Goal: Information Seeking & Learning: Learn about a topic

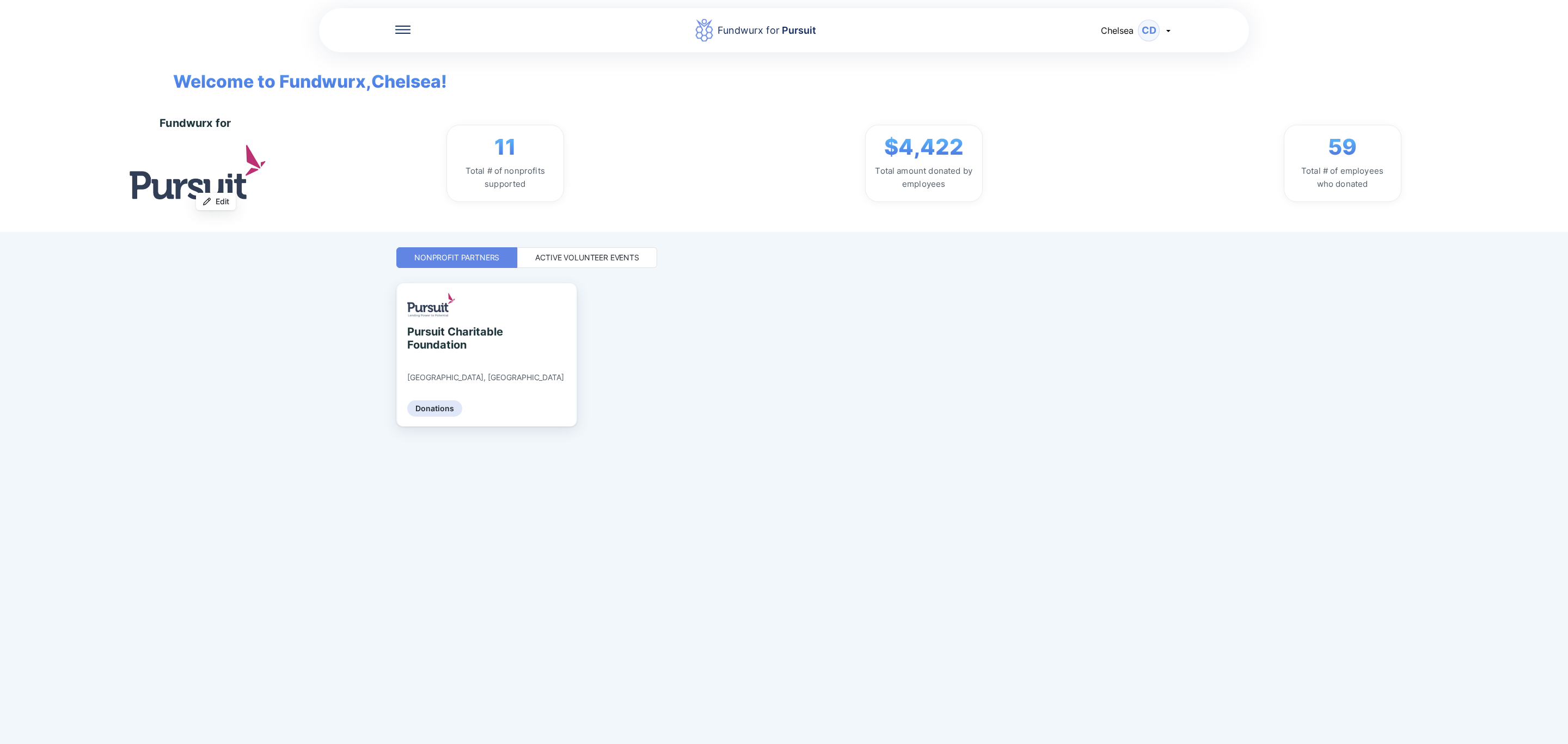
click at [602, 257] on div "Active Volunteer Events" at bounding box center [587, 258] width 104 height 11
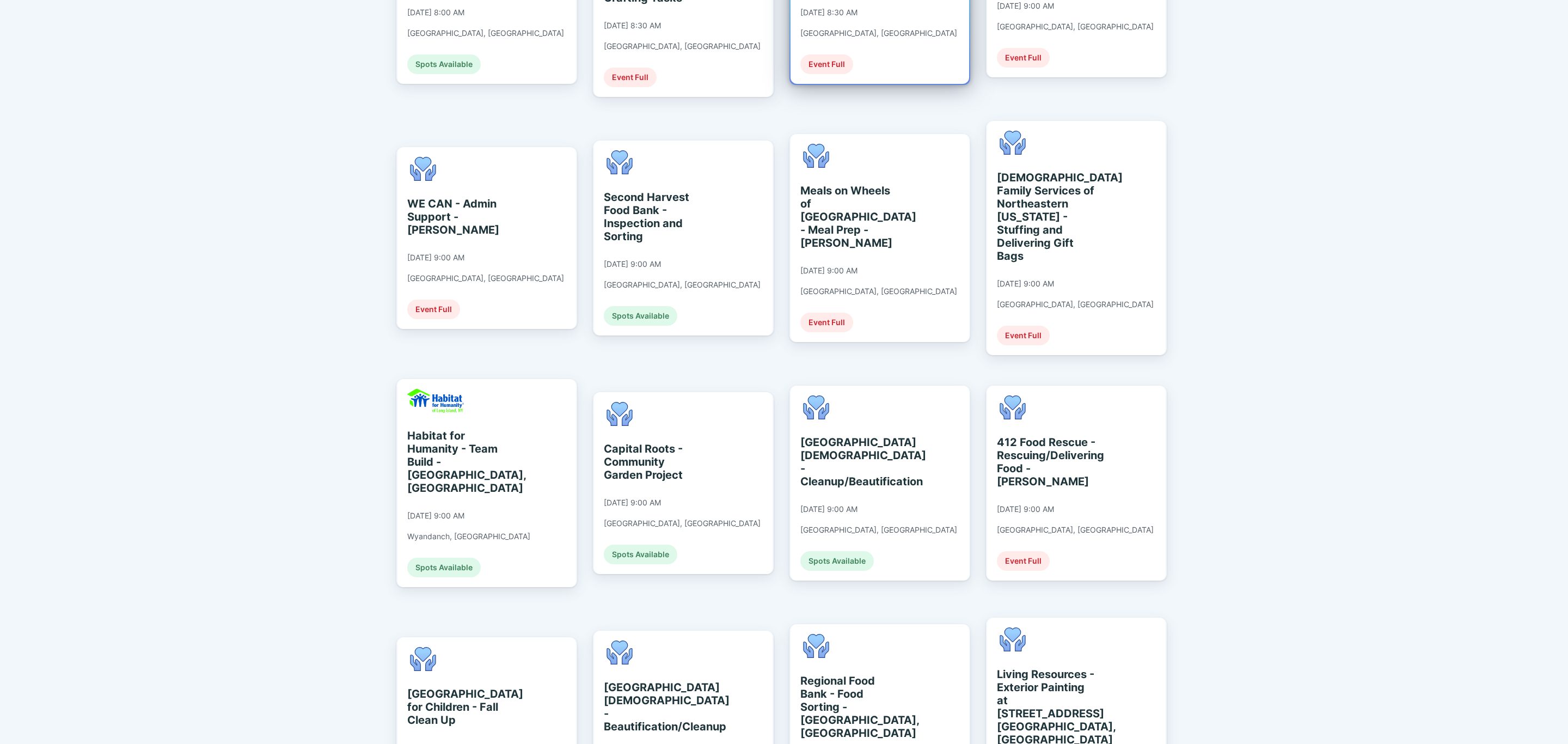
scroll to position [408, 0]
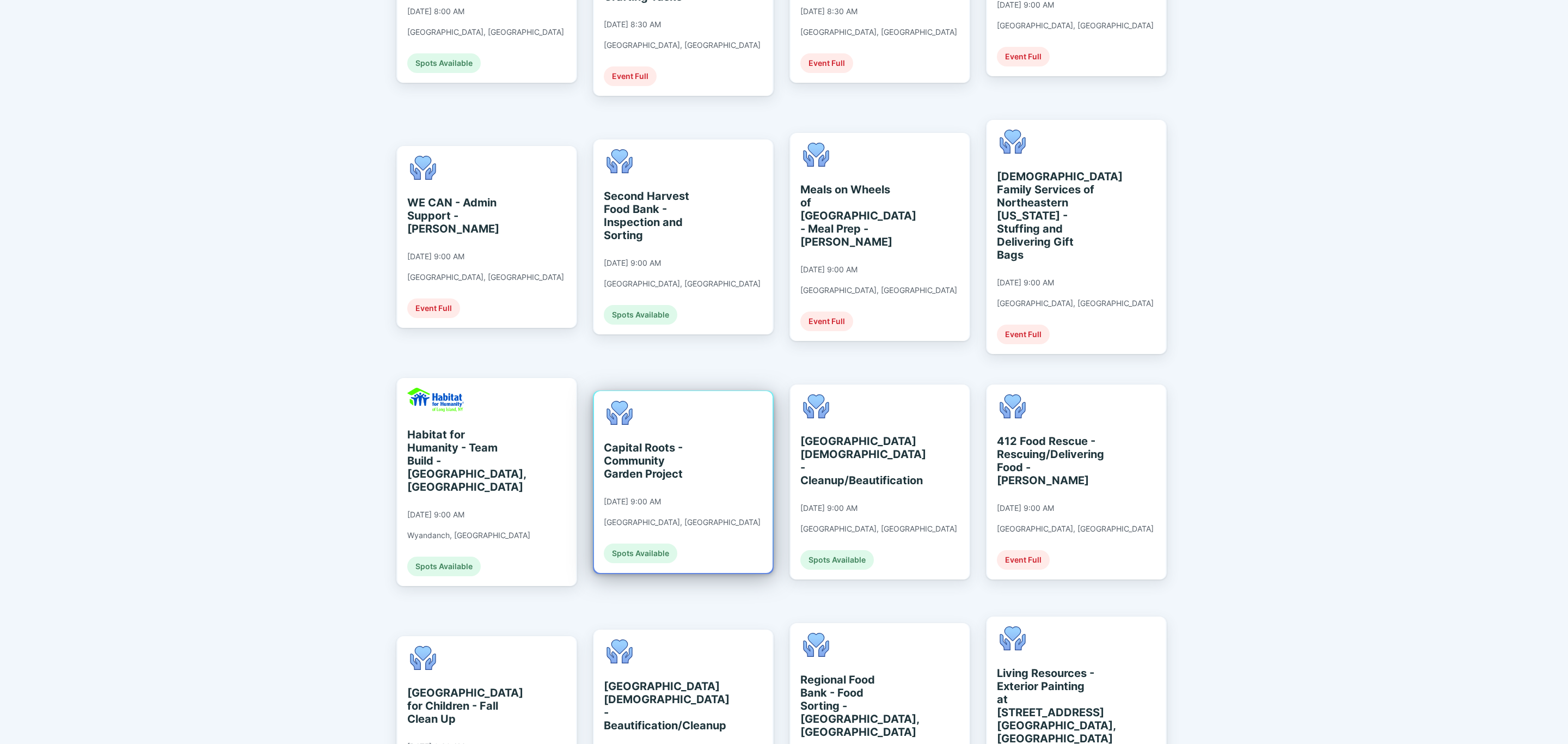
click at [695, 441] on div "Capital Roots - Community Garden Project" at bounding box center [653, 461] width 99 height 39
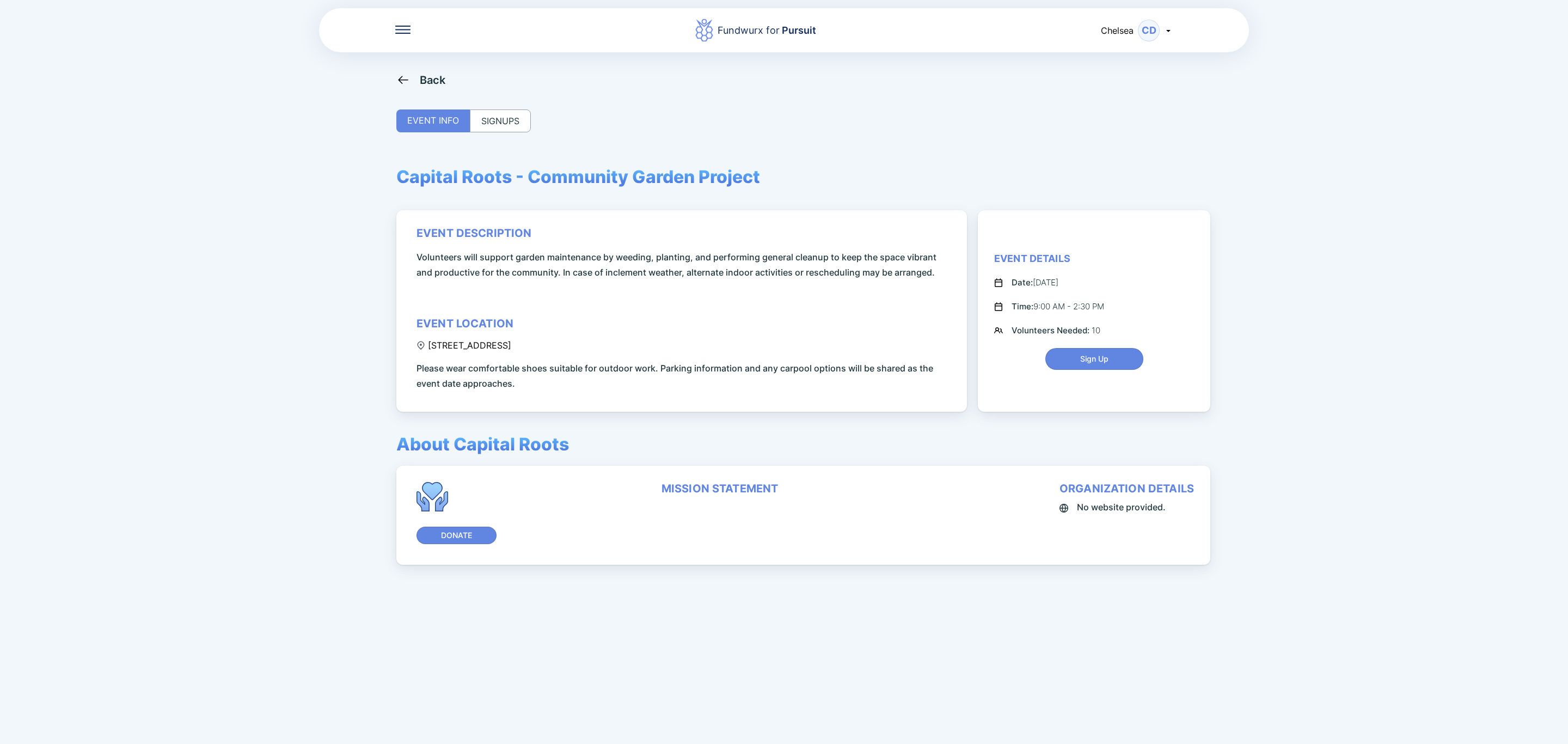
click at [519, 127] on div "SIGNUPS" at bounding box center [500, 121] width 61 height 23
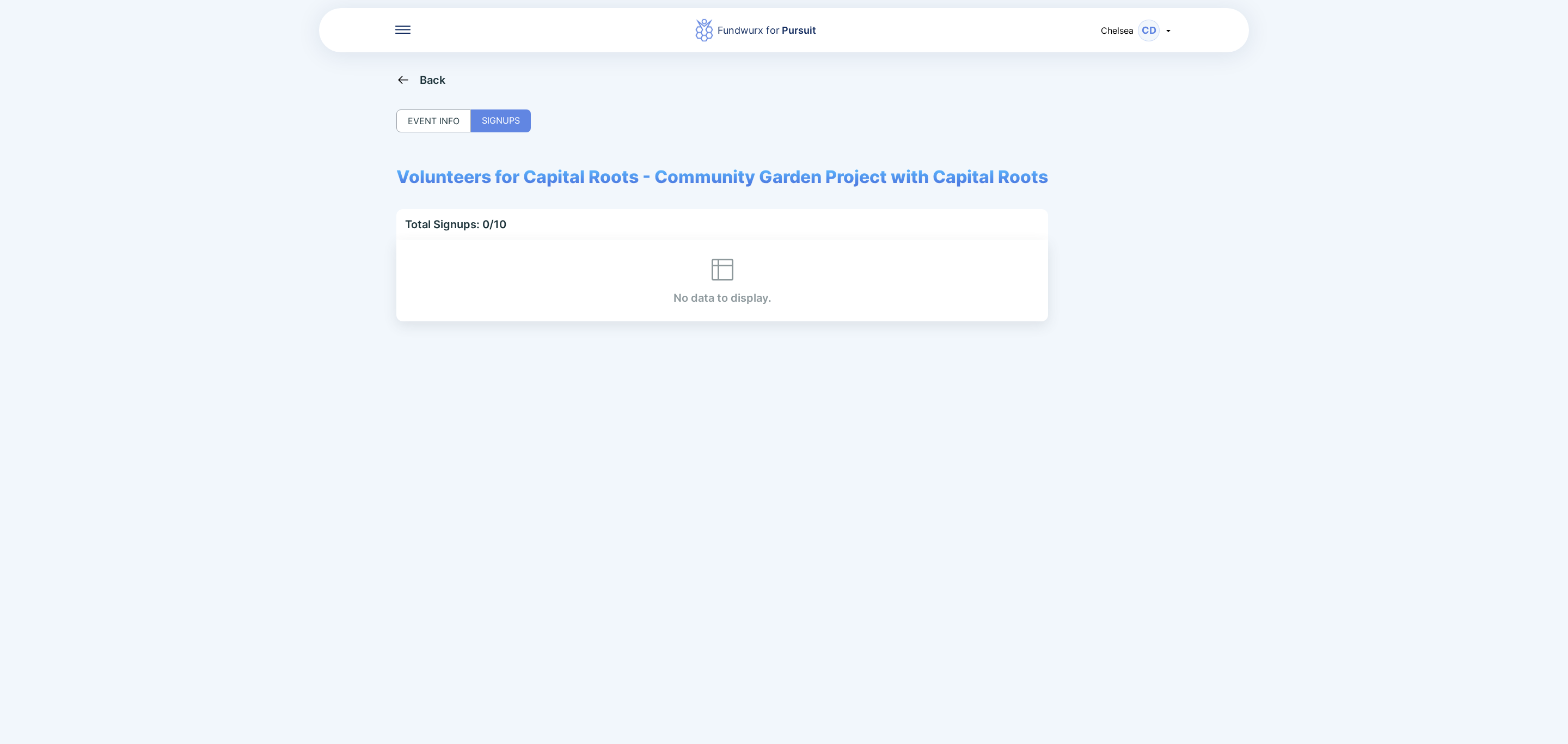
click at [424, 79] on div "Back" at bounding box center [433, 79] width 26 height 13
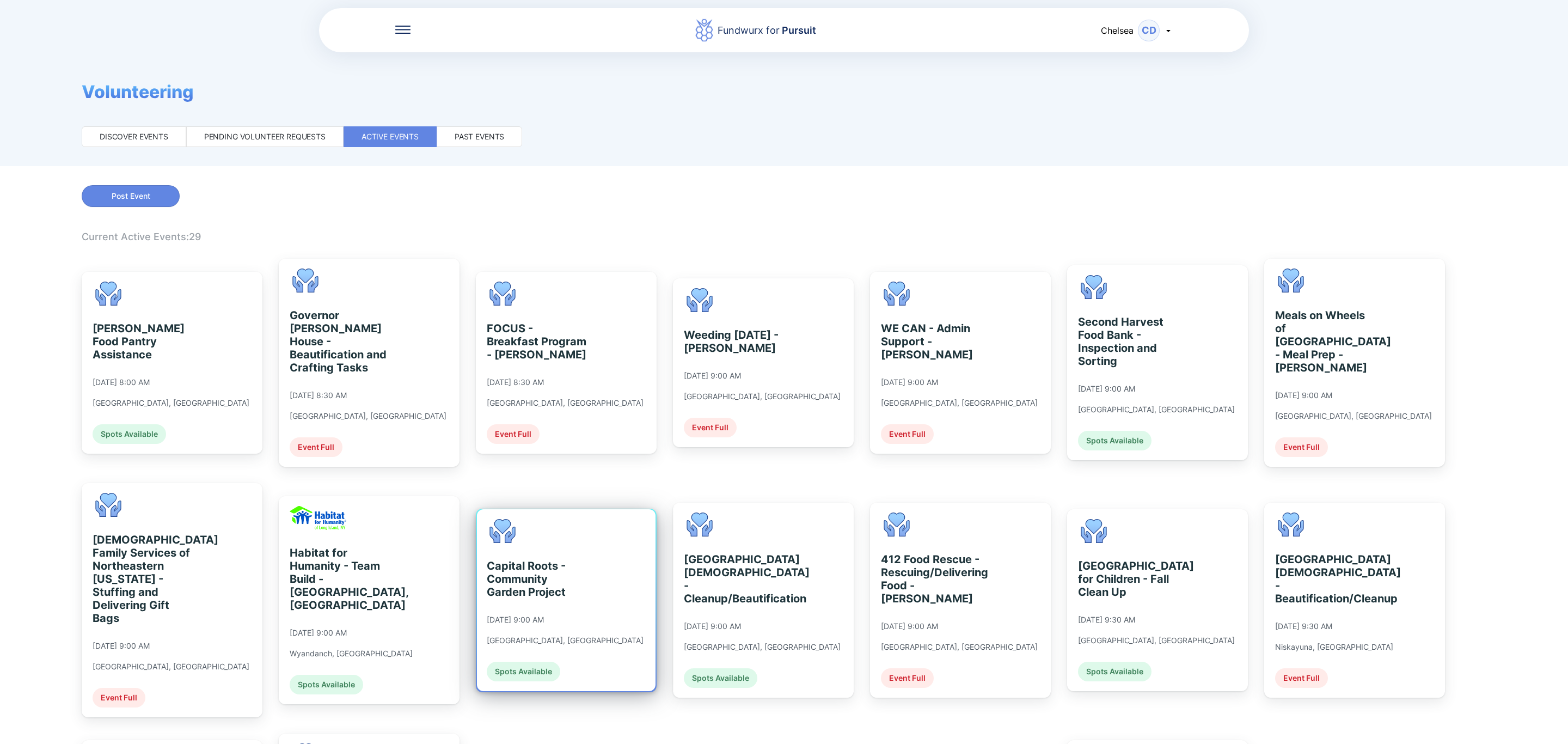
click at [595, 623] on div "Capital Roots - Community Garden Project [DATE] 9:00 AM [GEOGRAPHIC_DATA], [GEO…" at bounding box center [565, 600] width 178 height 182
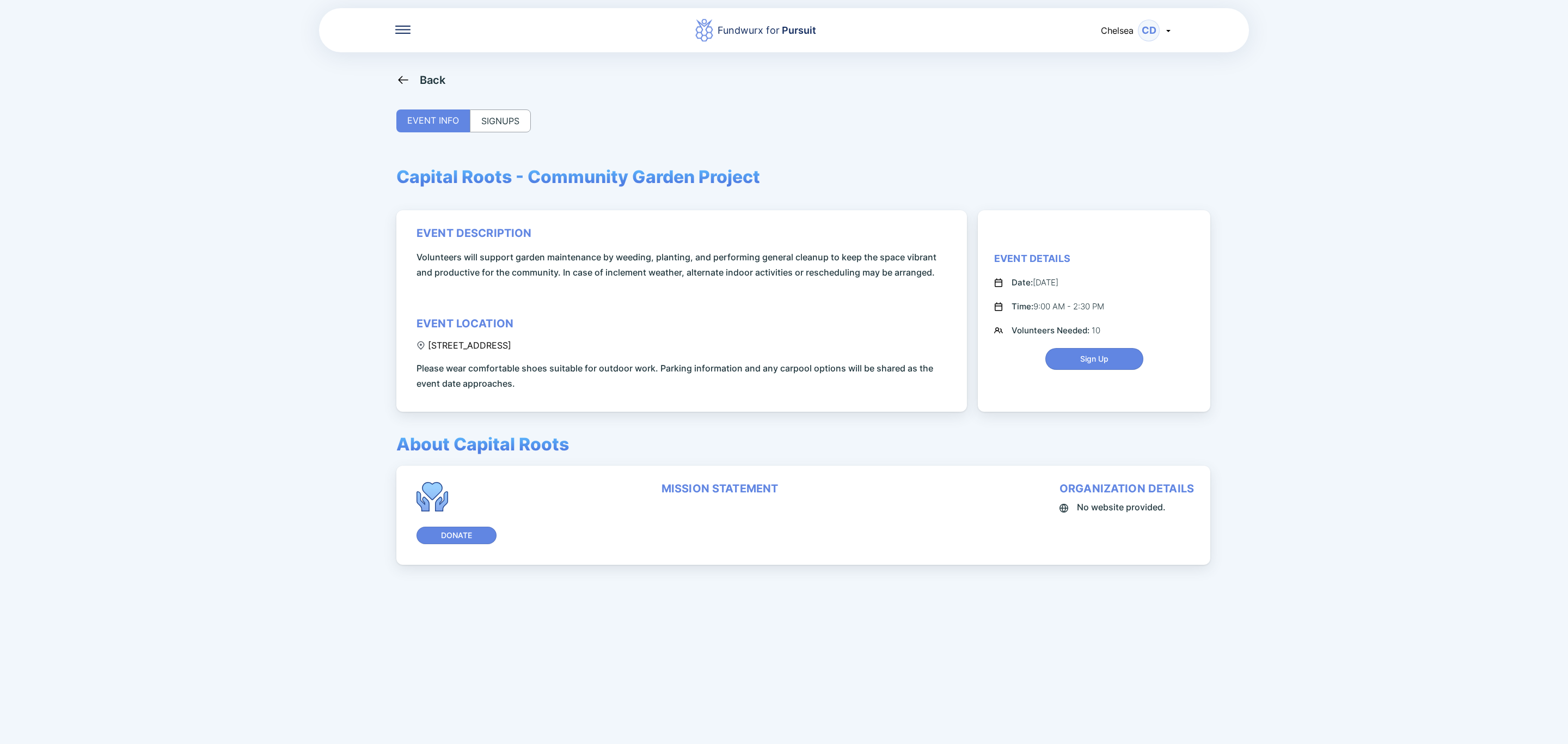
drag, startPoint x: 425, startPoint y: 343, endPoint x: 534, endPoint y: 352, distance: 109.4
click at [534, 352] on div "event description Volunteers will support garden maintenance by weeding, planti…" at bounding box center [683, 309] width 534 height 164
copy div "[STREET_ADDRESS]"
click at [517, 127] on div "SIGNUPS" at bounding box center [500, 121] width 61 height 23
click at [516, 125] on div "SIGNUPS" at bounding box center [500, 121] width 61 height 23
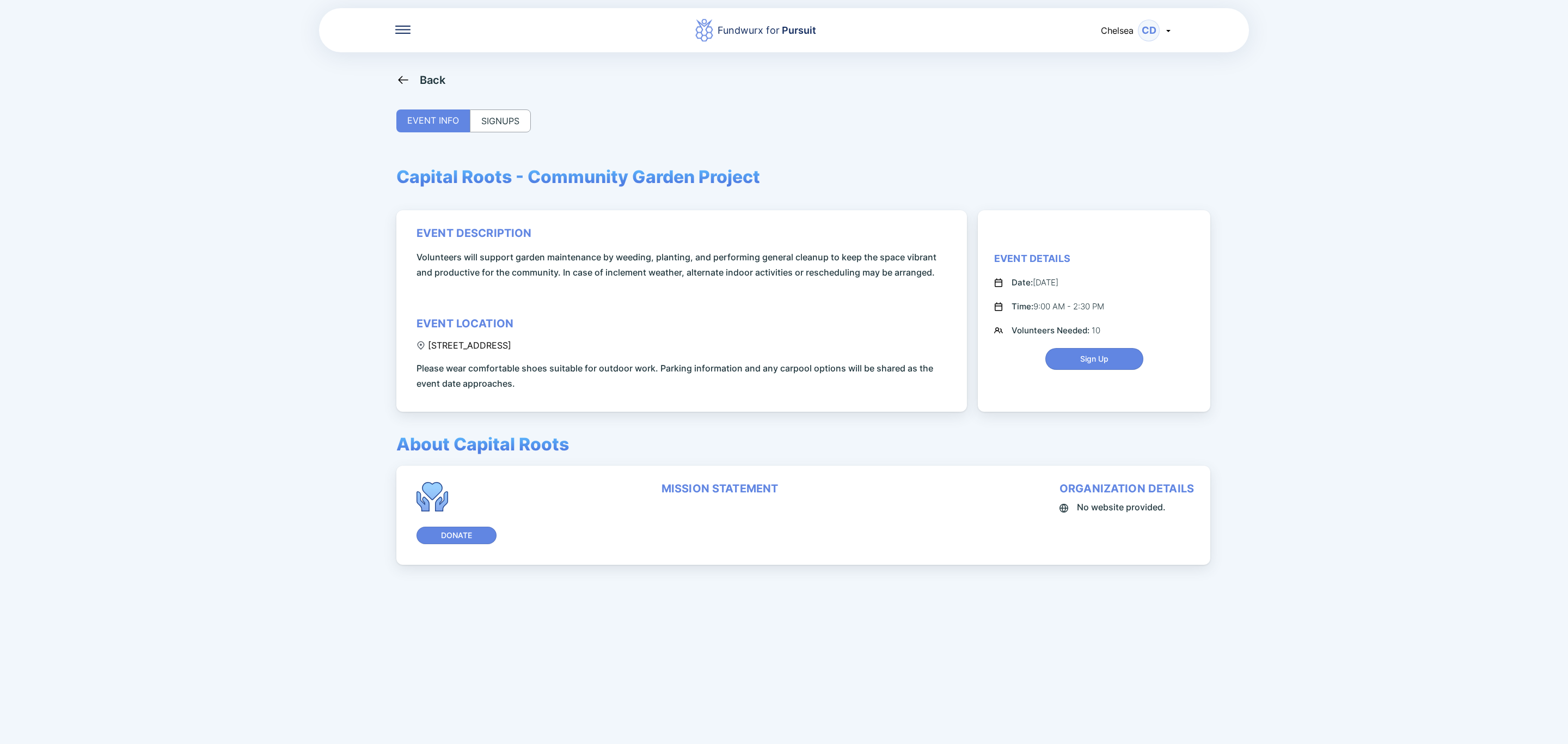
click at [491, 115] on div "SIGNUPS" at bounding box center [500, 121] width 61 height 23
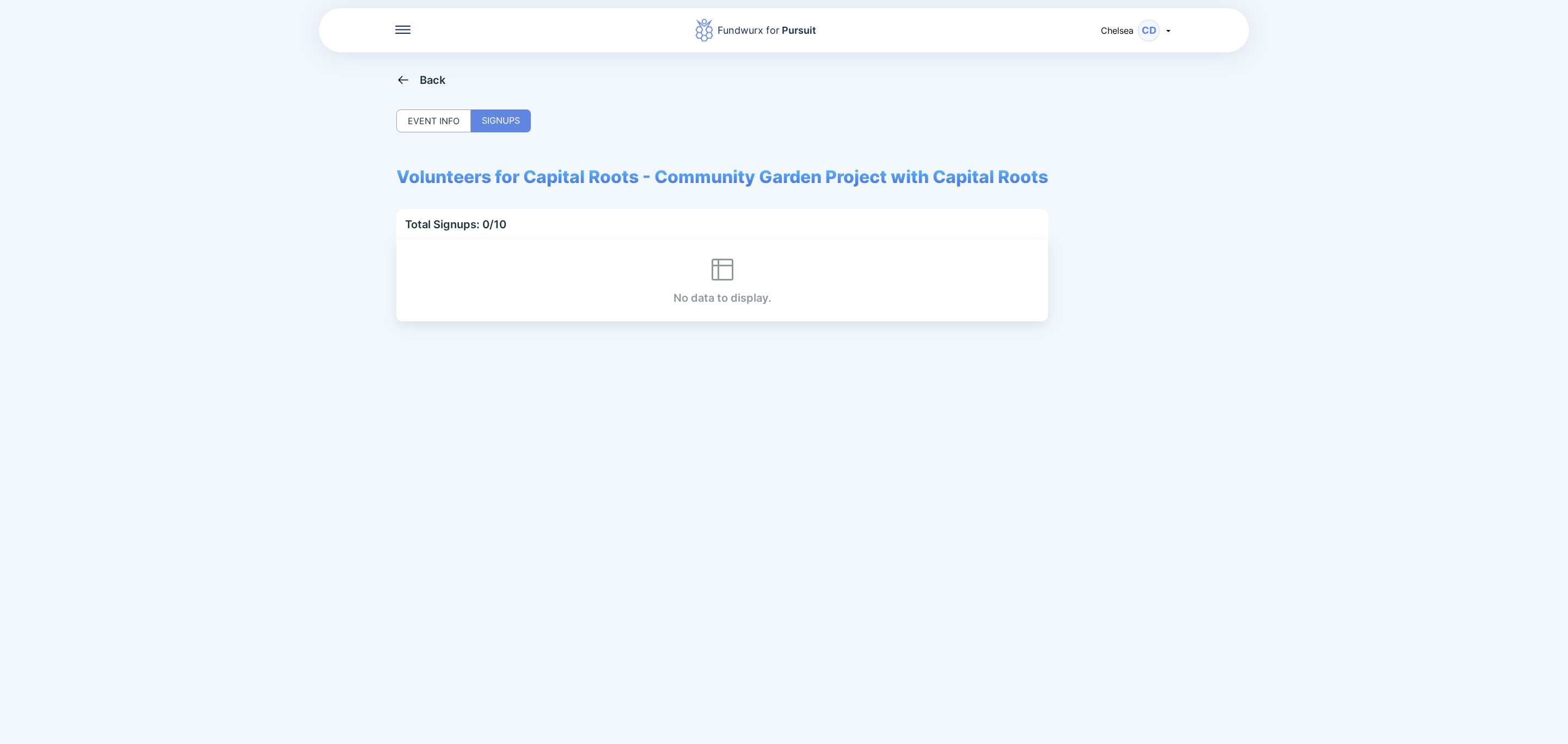
click at [404, 23] on div "Fundwurx for Pursuit Chelsea CD" at bounding box center [784, 30] width 929 height 46
click at [404, 25] on icon at bounding box center [403, 25] width 15 height 1
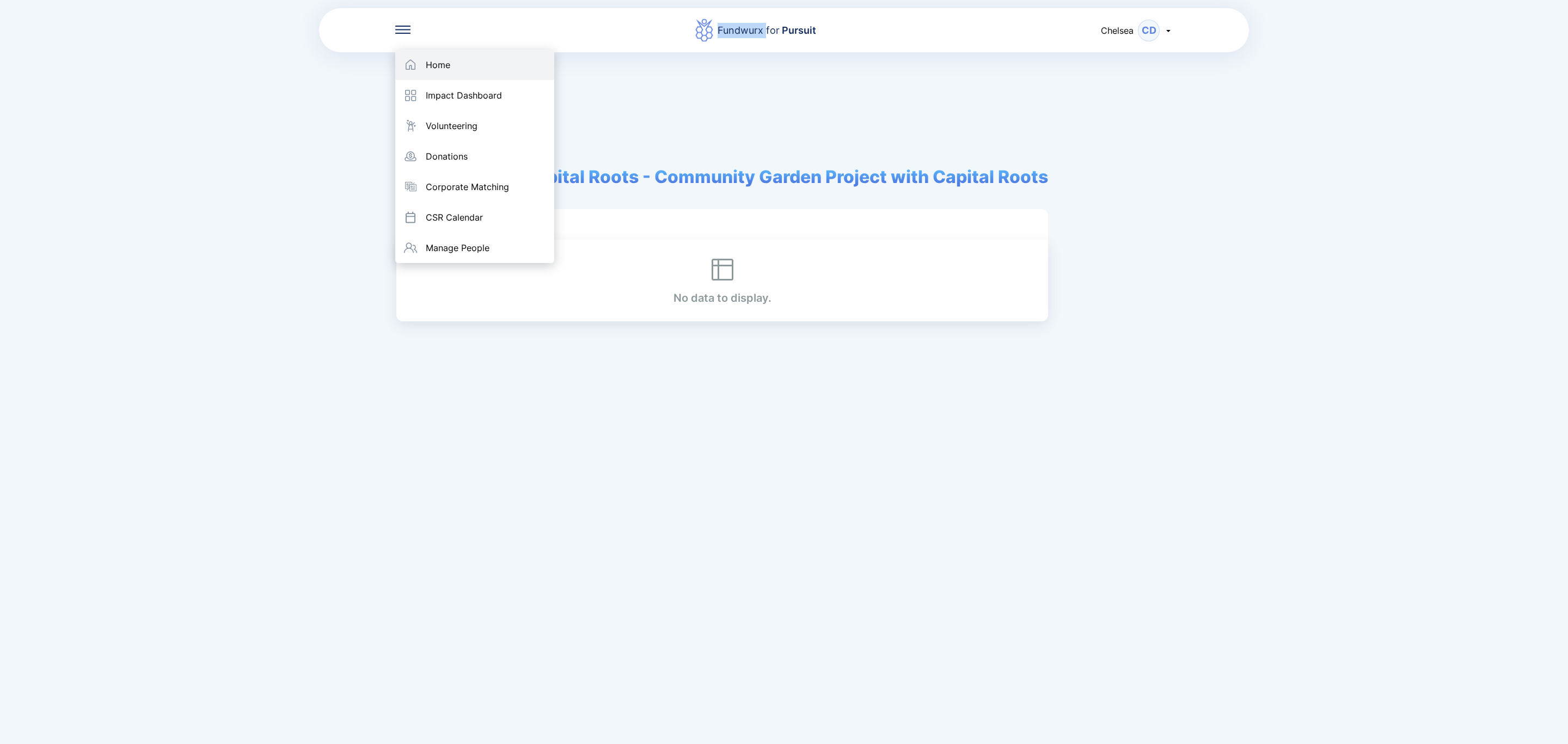
click at [437, 62] on div "Home" at bounding box center [438, 65] width 25 height 11
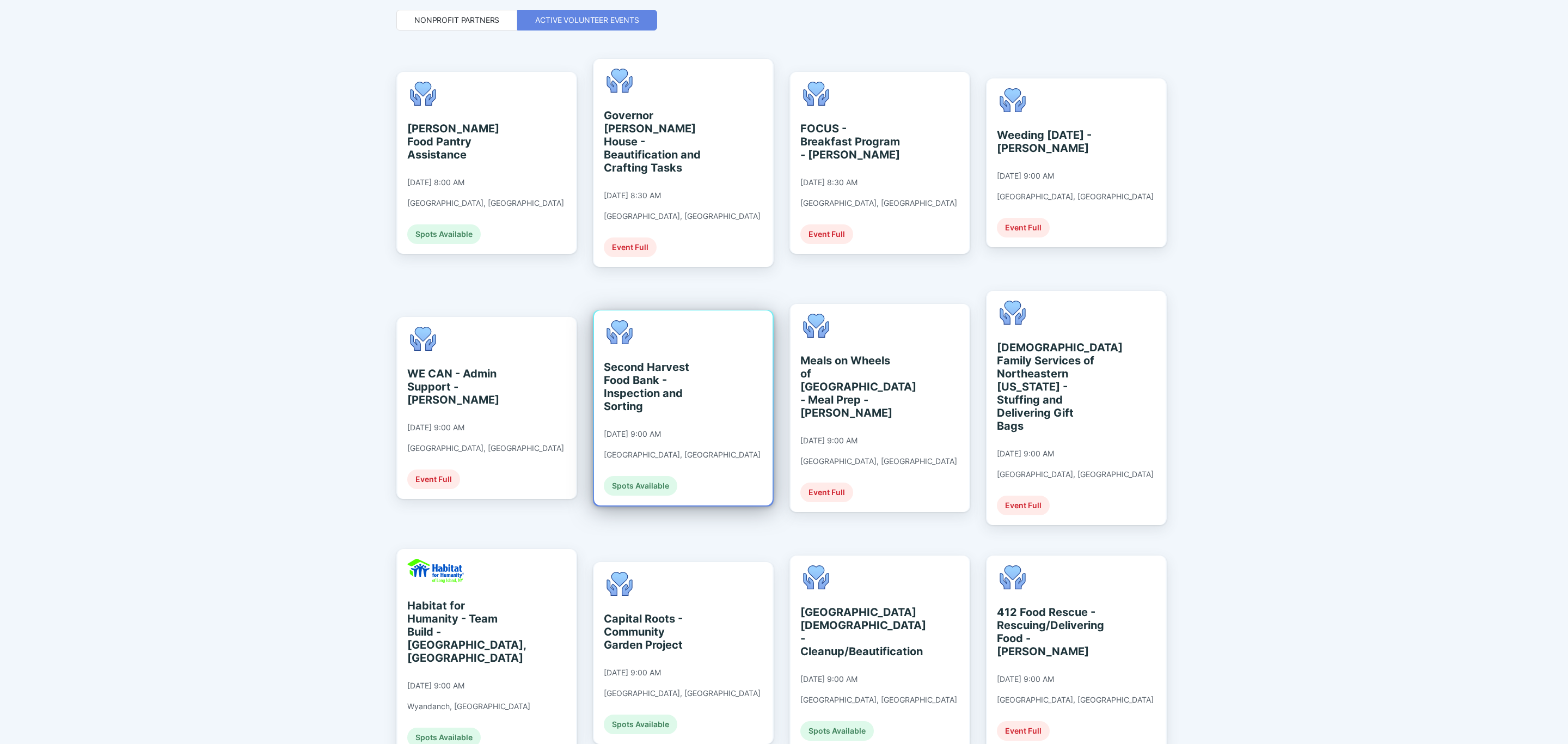
scroll to position [245, 0]
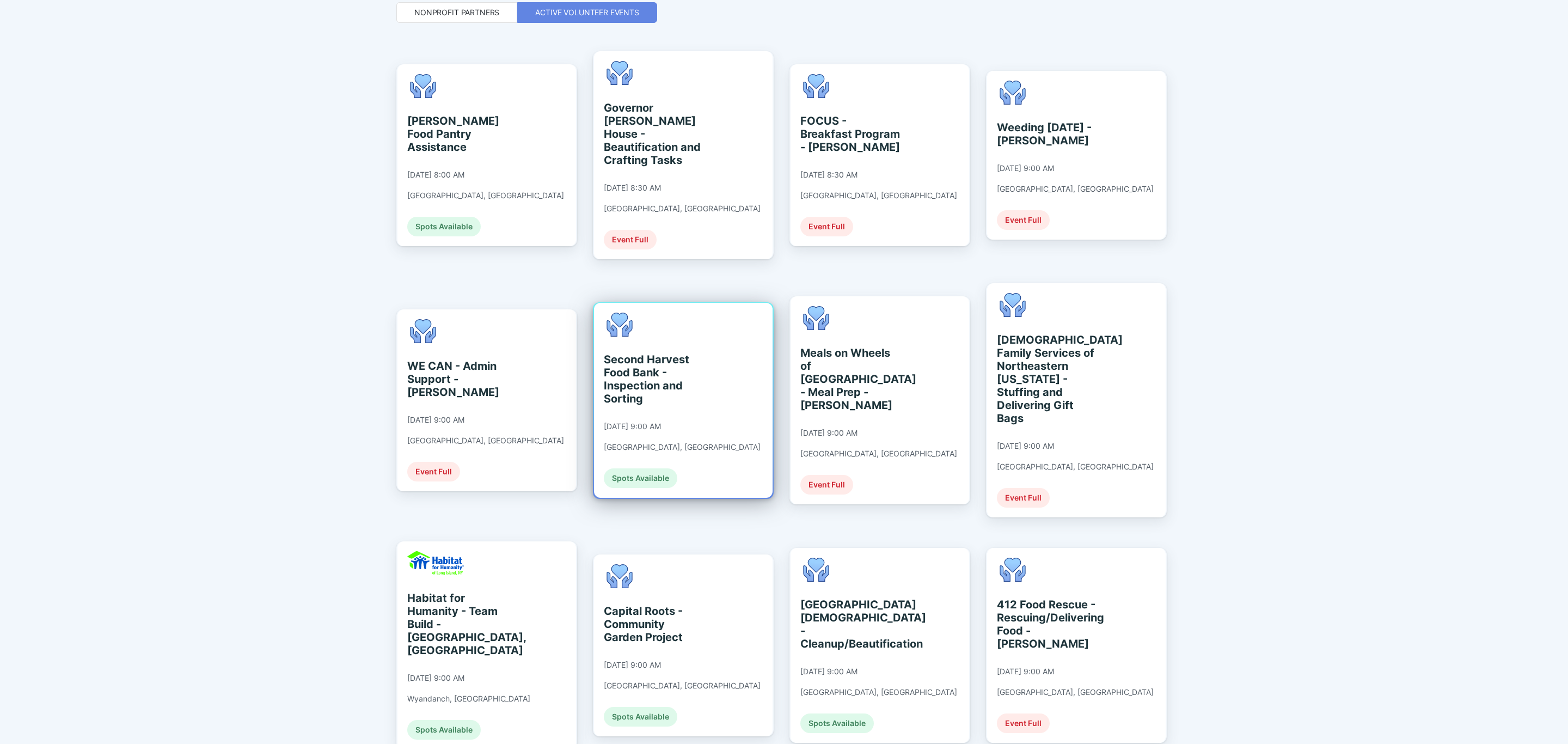
click at [703, 641] on div "Capital Roots - Community Garden Project [DATE] 9:00 AM [GEOGRAPHIC_DATA], [GEO…" at bounding box center [682, 645] width 157 height 162
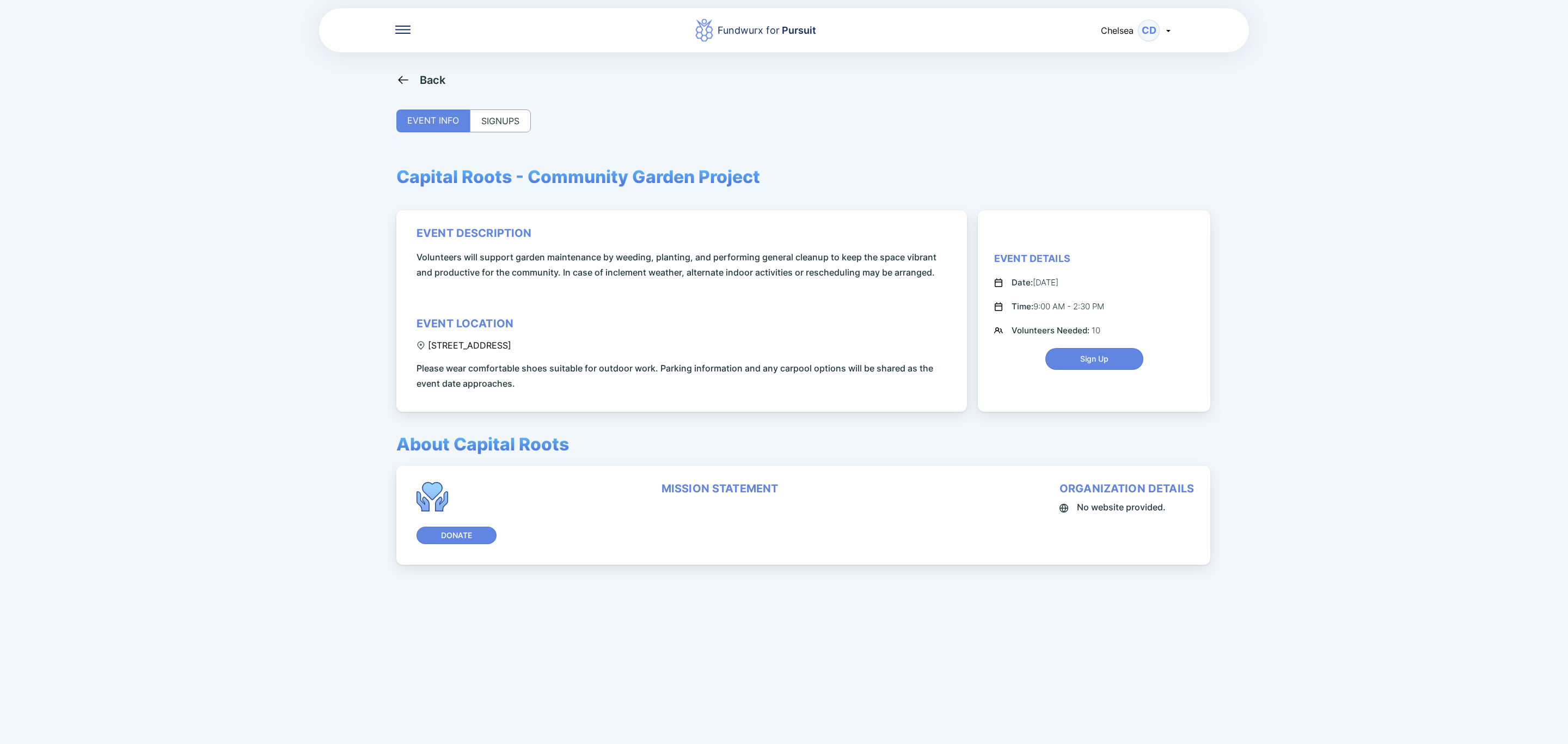
click at [539, 116] on div "Back EVENT INFO SIGNUPS Capital Roots - Community Garden Project event descript…" at bounding box center [784, 445] width 775 height 744
click at [521, 121] on div "SIGNUPS" at bounding box center [500, 121] width 61 height 23
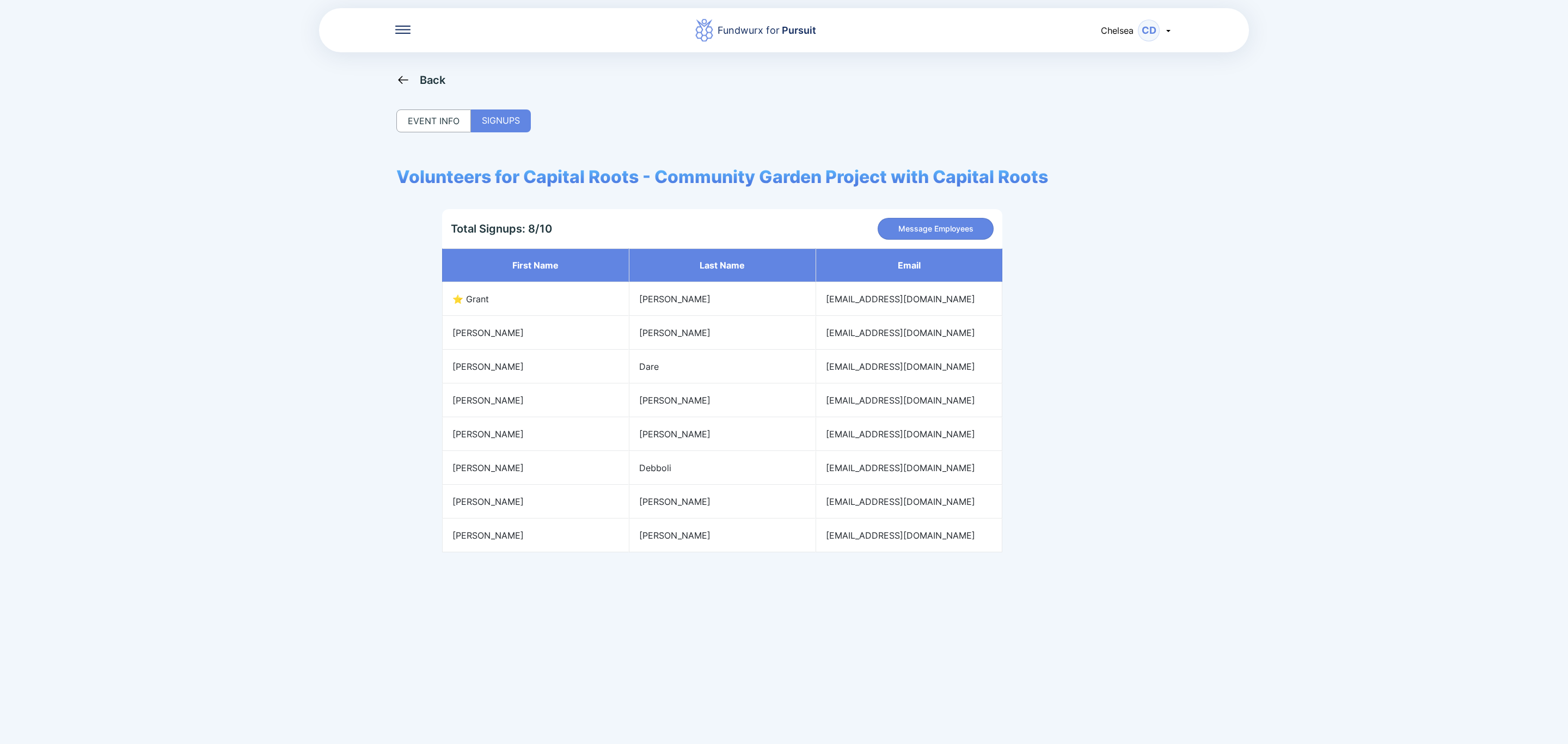
click at [447, 115] on div "EVENT INFO" at bounding box center [433, 121] width 75 height 23
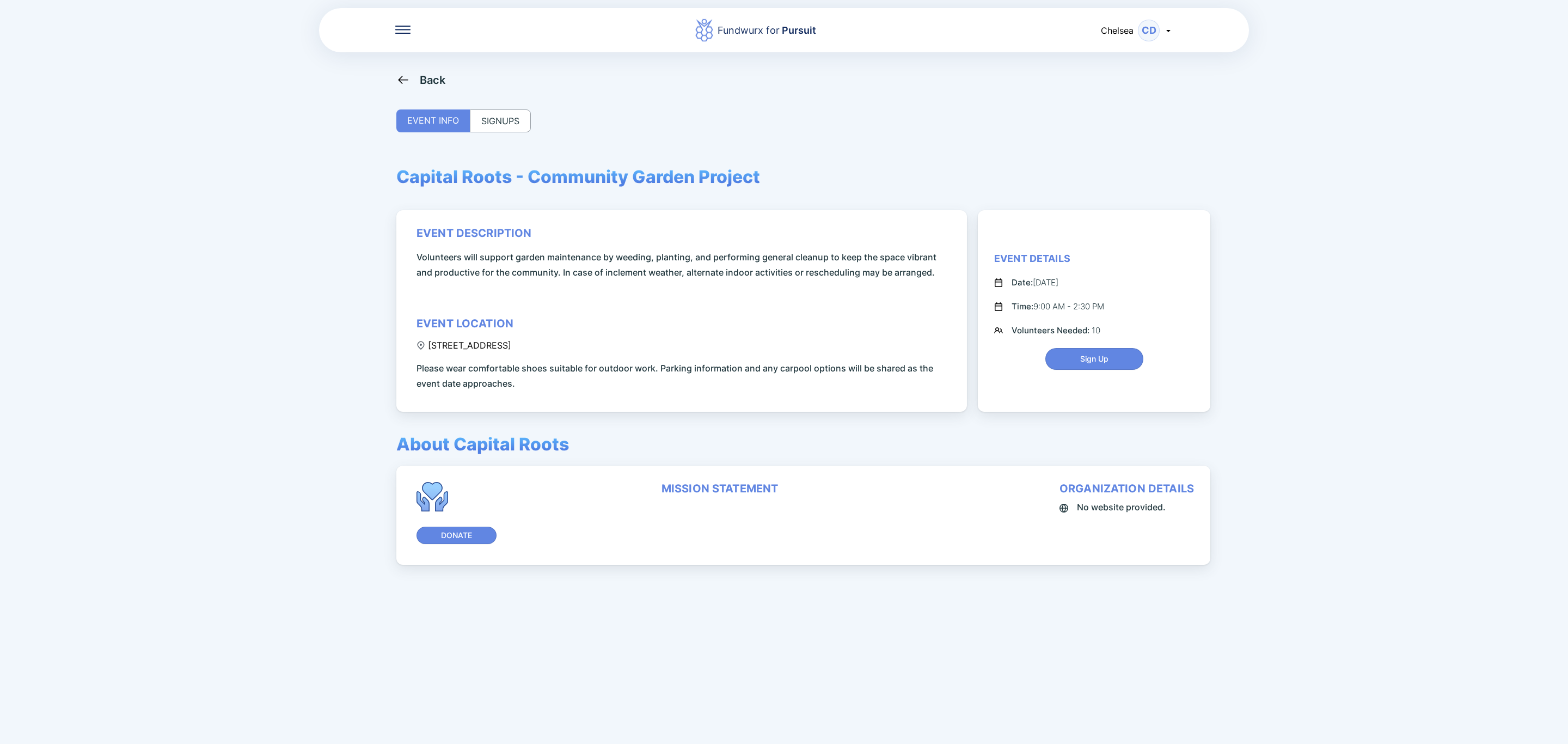
click at [413, 79] on div "Back" at bounding box center [421, 80] width 49 height 14
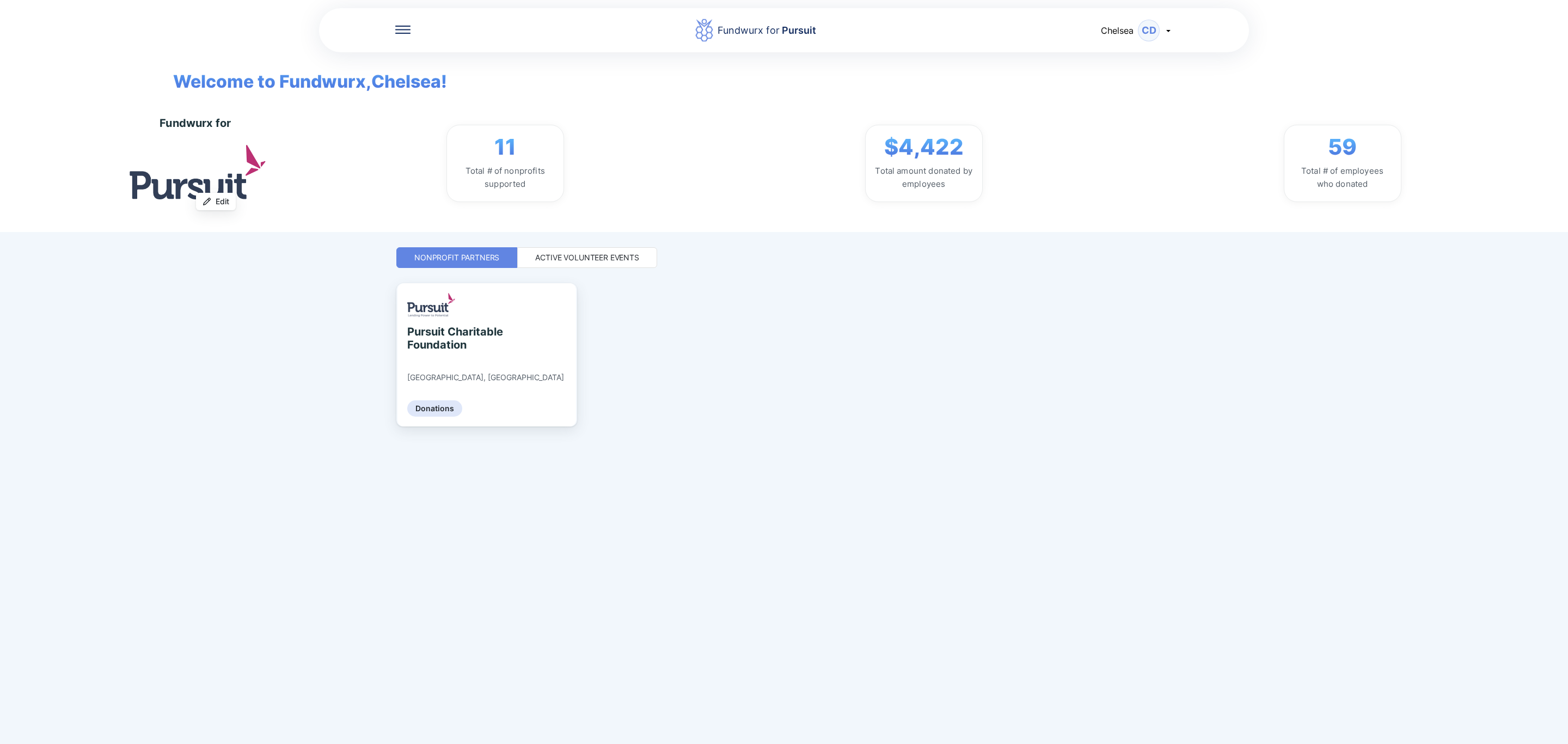
click at [562, 253] on div "Active Volunteer Events" at bounding box center [587, 258] width 104 height 11
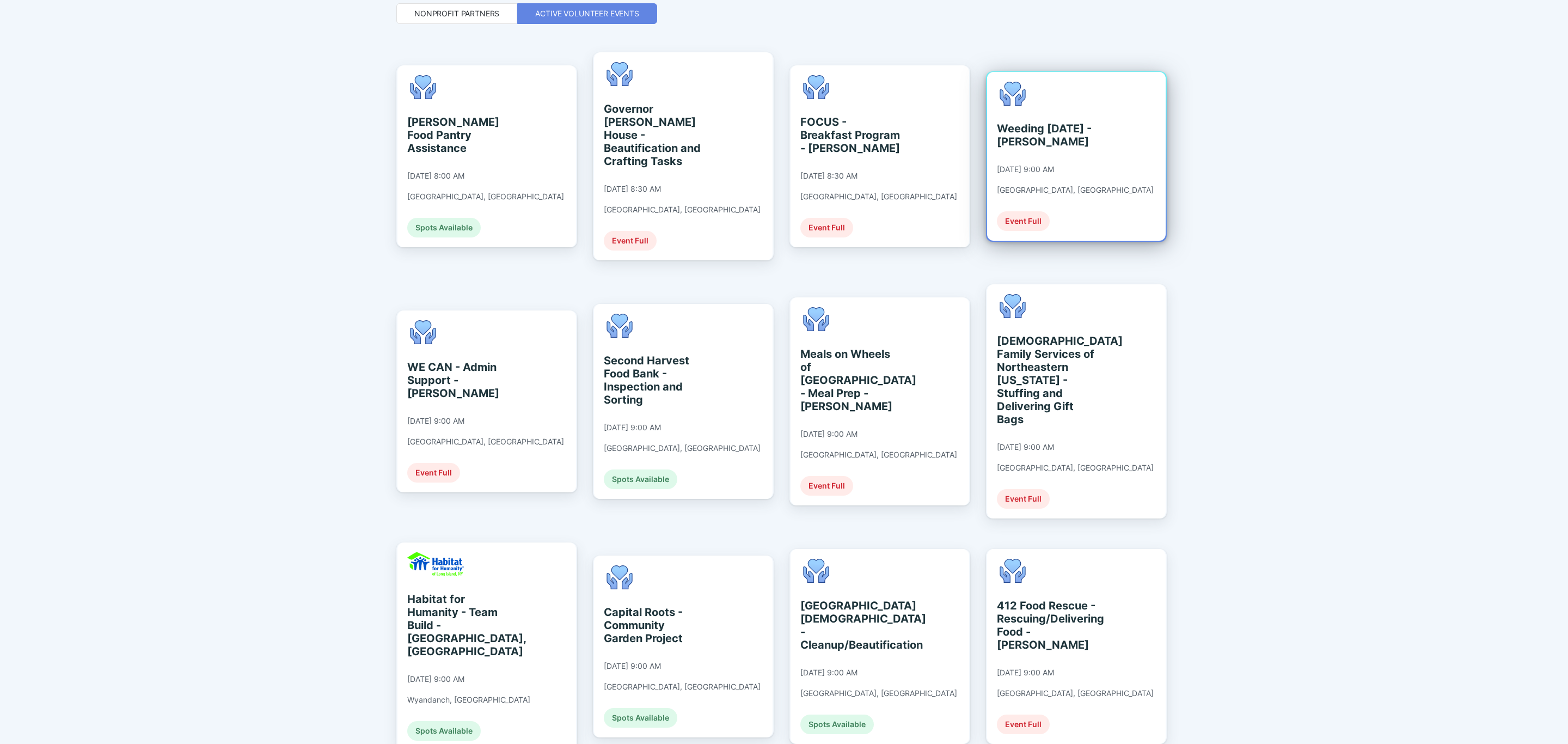
scroll to position [245, 0]
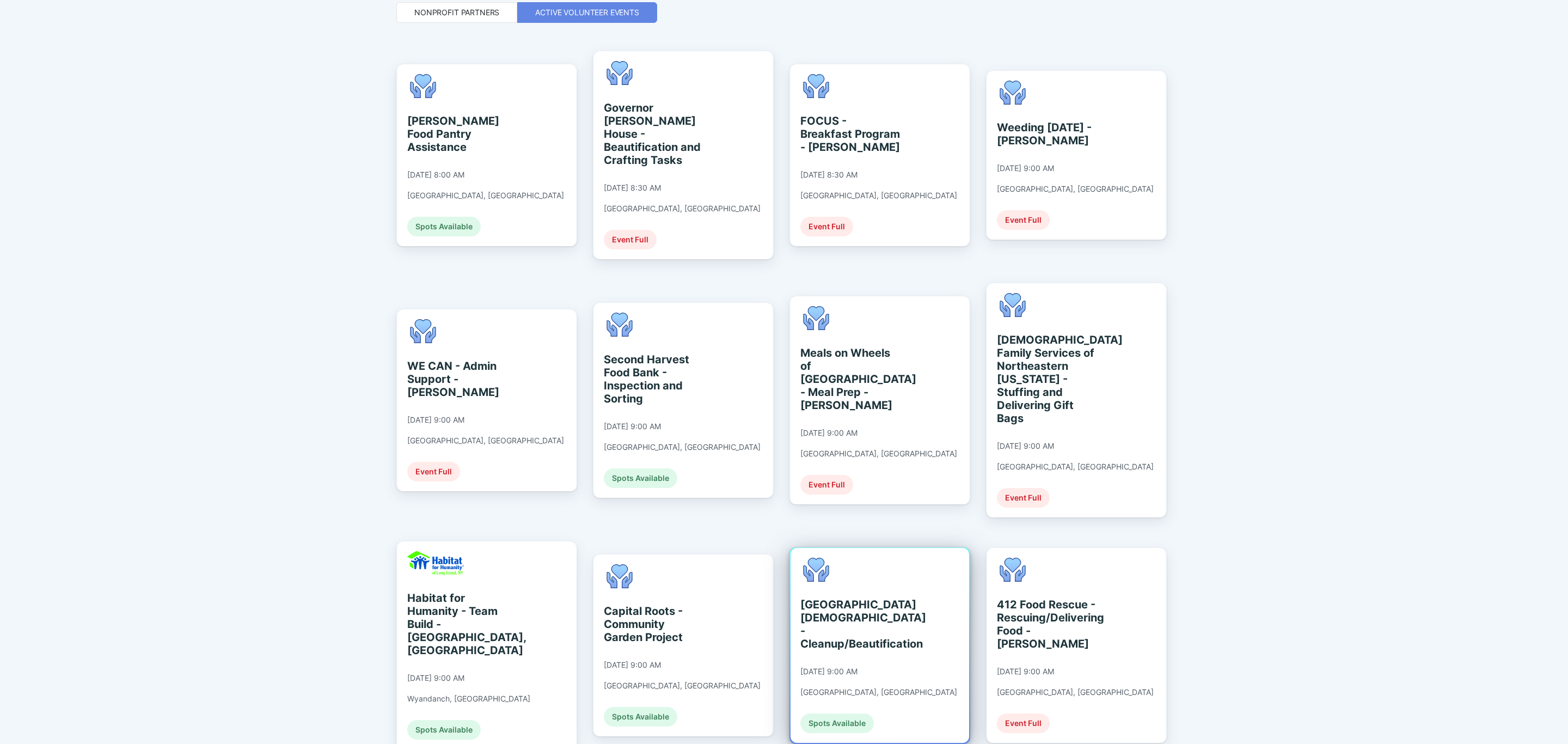
click at [900, 607] on div "[GEOGRAPHIC_DATA][DEMOGRAPHIC_DATA] - Cleanup/Beautification" at bounding box center [849, 624] width 99 height 52
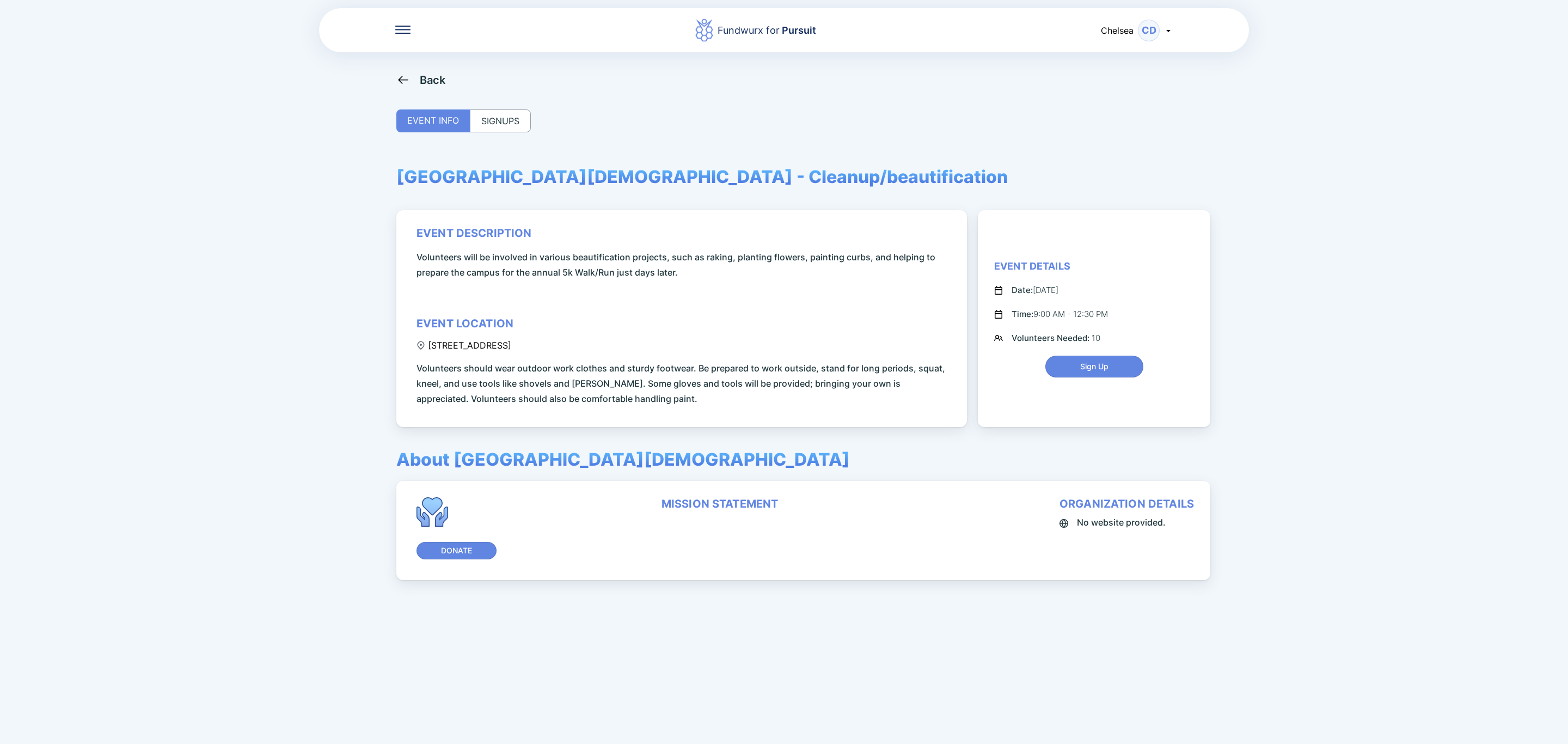
click at [521, 127] on div "SIGNUPS" at bounding box center [500, 121] width 61 height 23
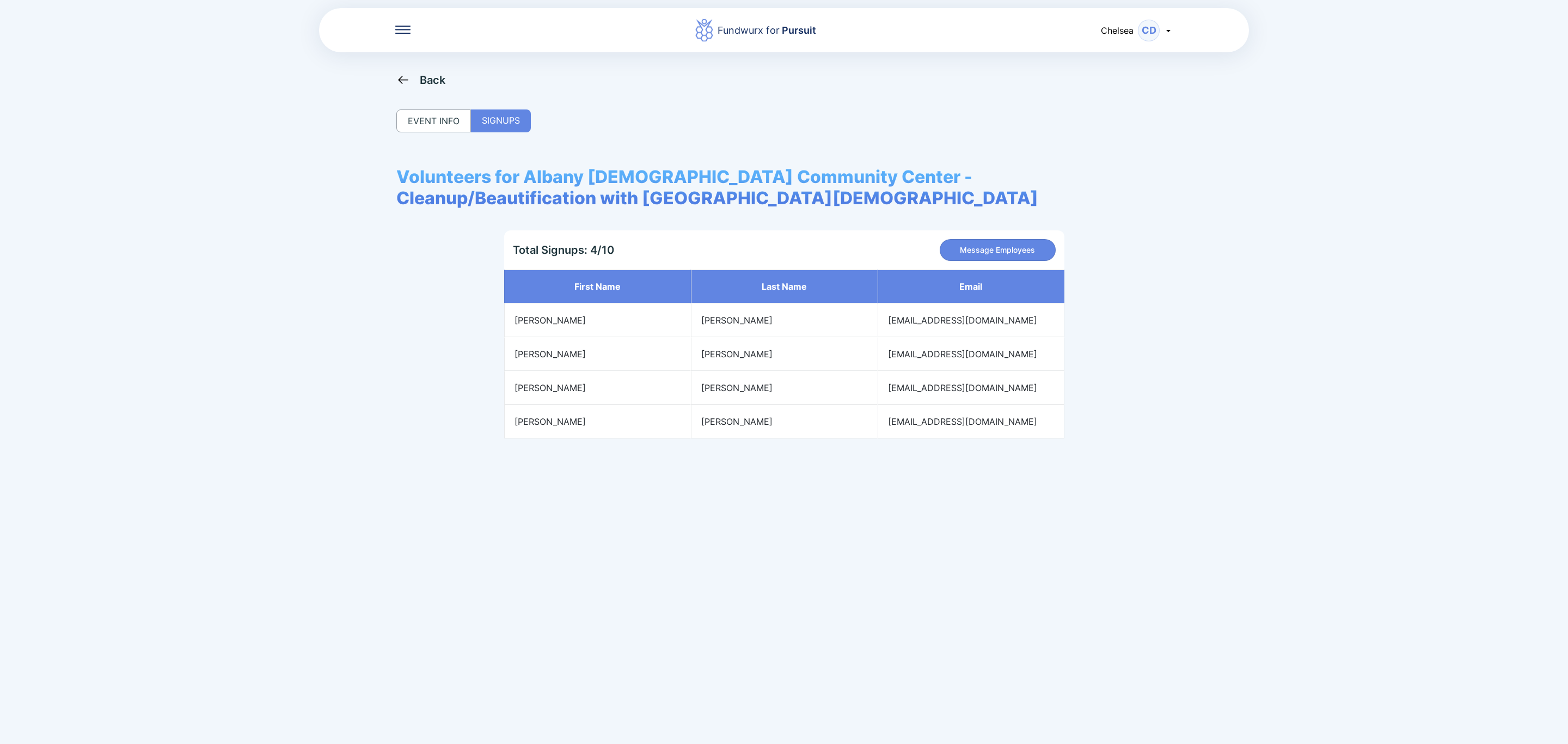
click at [444, 126] on div "EVENT INFO" at bounding box center [433, 121] width 75 height 23
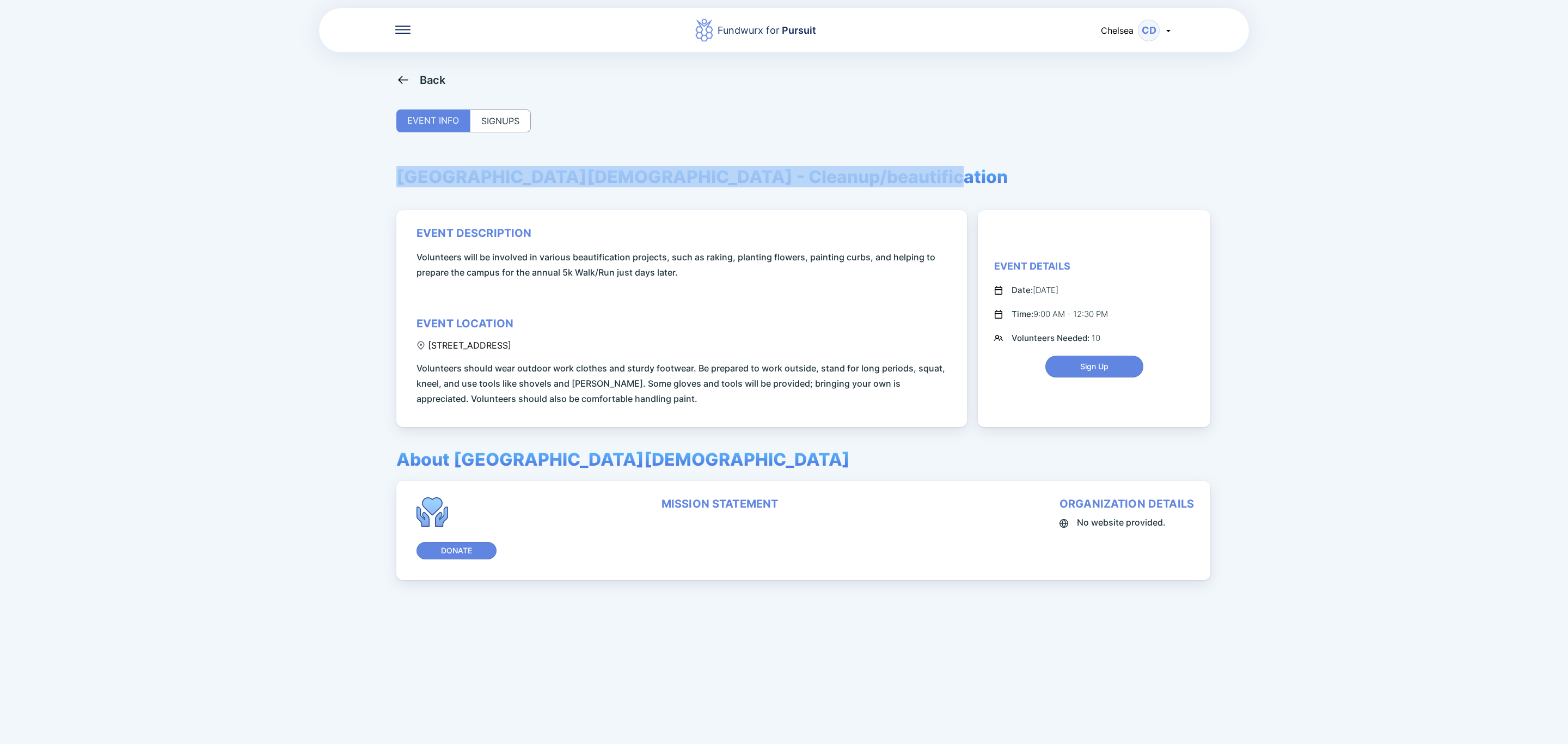
drag, startPoint x: 400, startPoint y: 178, endPoint x: 928, endPoint y: 181, distance: 528.0
click at [928, 181] on div "Back EVENT INFO SIGNUPS Albany Jewish Community Center - Cleanup/beautification…" at bounding box center [784, 445] width 775 height 744
copy span "Albany Jewish Community Center - Cleanup/beautification"
drag, startPoint x: 558, startPoint y: 343, endPoint x: 427, endPoint y: 348, distance: 131.1
click at [427, 348] on div "340 Whitehall Road, Albany, NY, USA" at bounding box center [464, 345] width 95 height 11
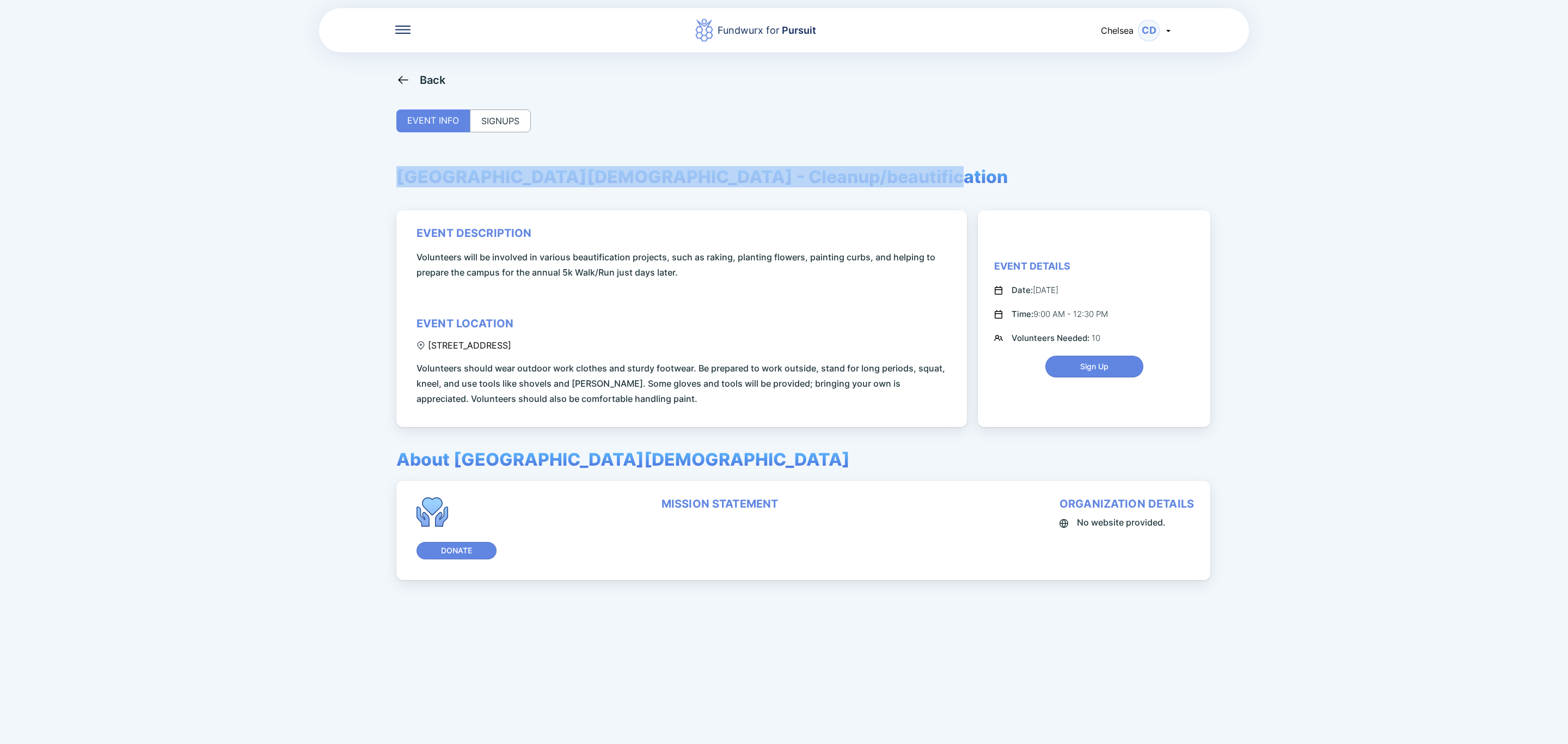
copy div "340 Whitehall Road, Albany, NY"
click at [508, 125] on div "SIGNUPS" at bounding box center [500, 121] width 61 height 23
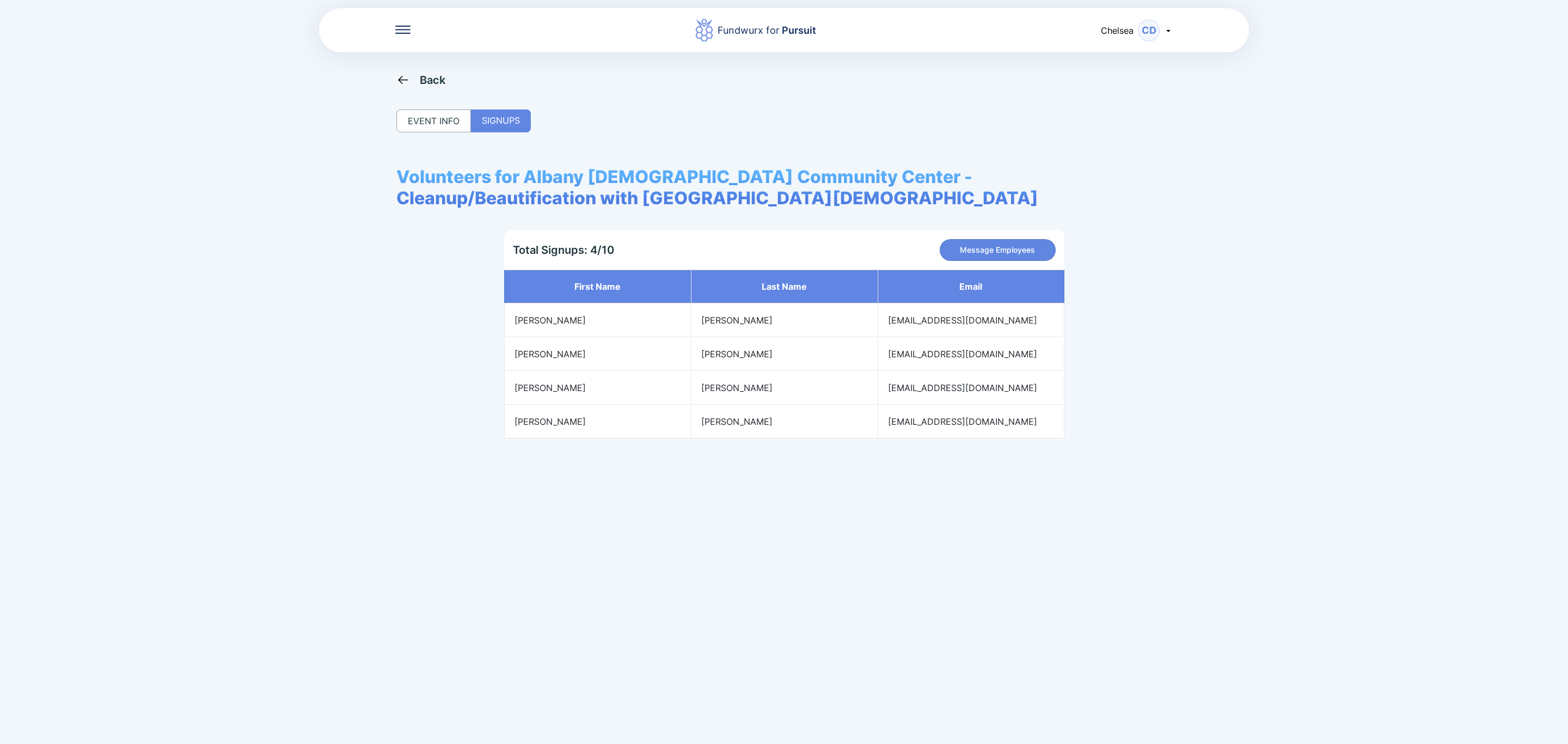
click at [433, 112] on div "EVENT INFO" at bounding box center [433, 121] width 75 height 23
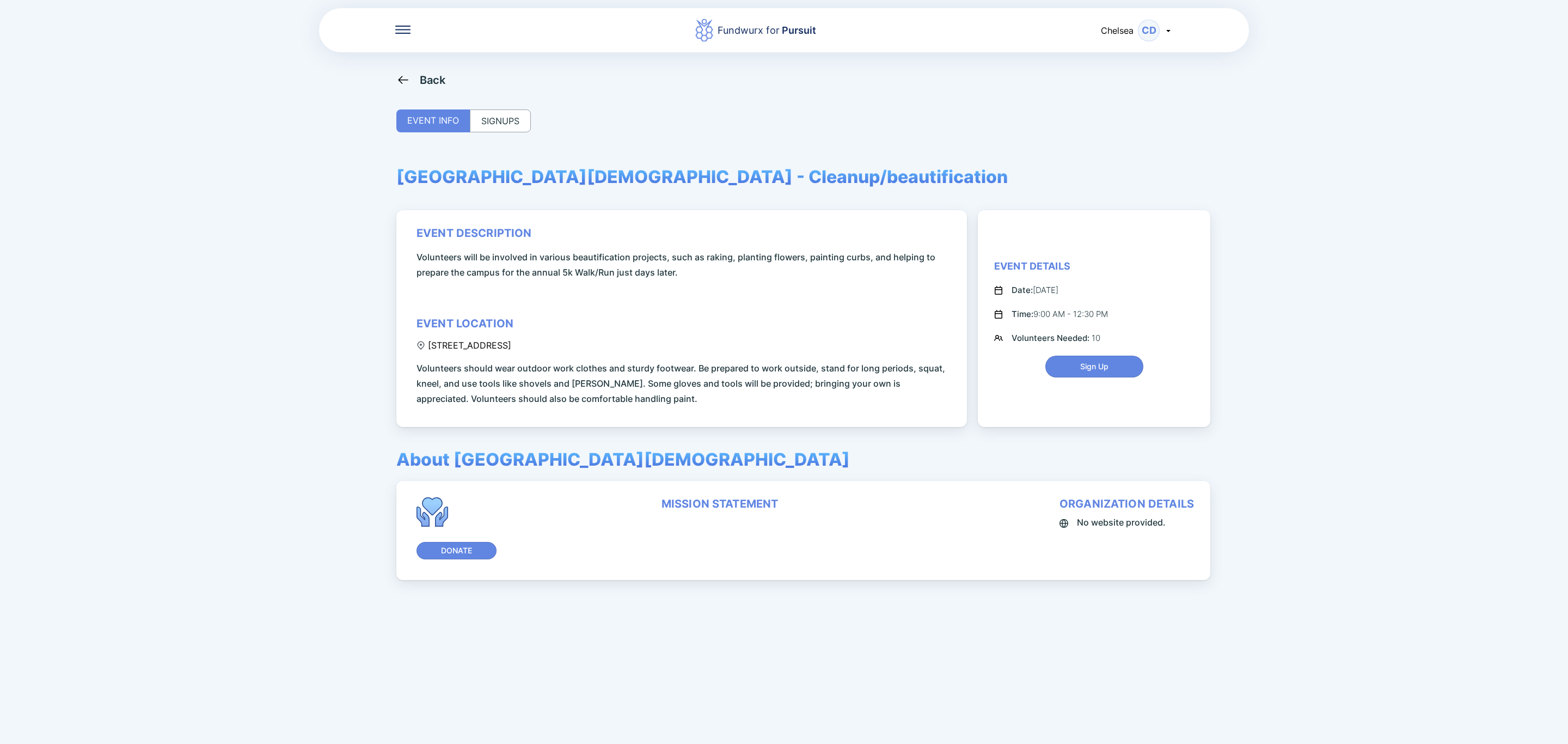
drag, startPoint x: 103, startPoint y: 286, endPoint x: 146, endPoint y: 249, distance: 56.7
click at [103, 286] on div "Fundwurx for Pursuit Chelsea CD Back EVENT INFO SIGNUPS Albany Jewish Community…" at bounding box center [784, 372] width 1568 height 744
click at [415, 75] on div "Back" at bounding box center [421, 80] width 49 height 14
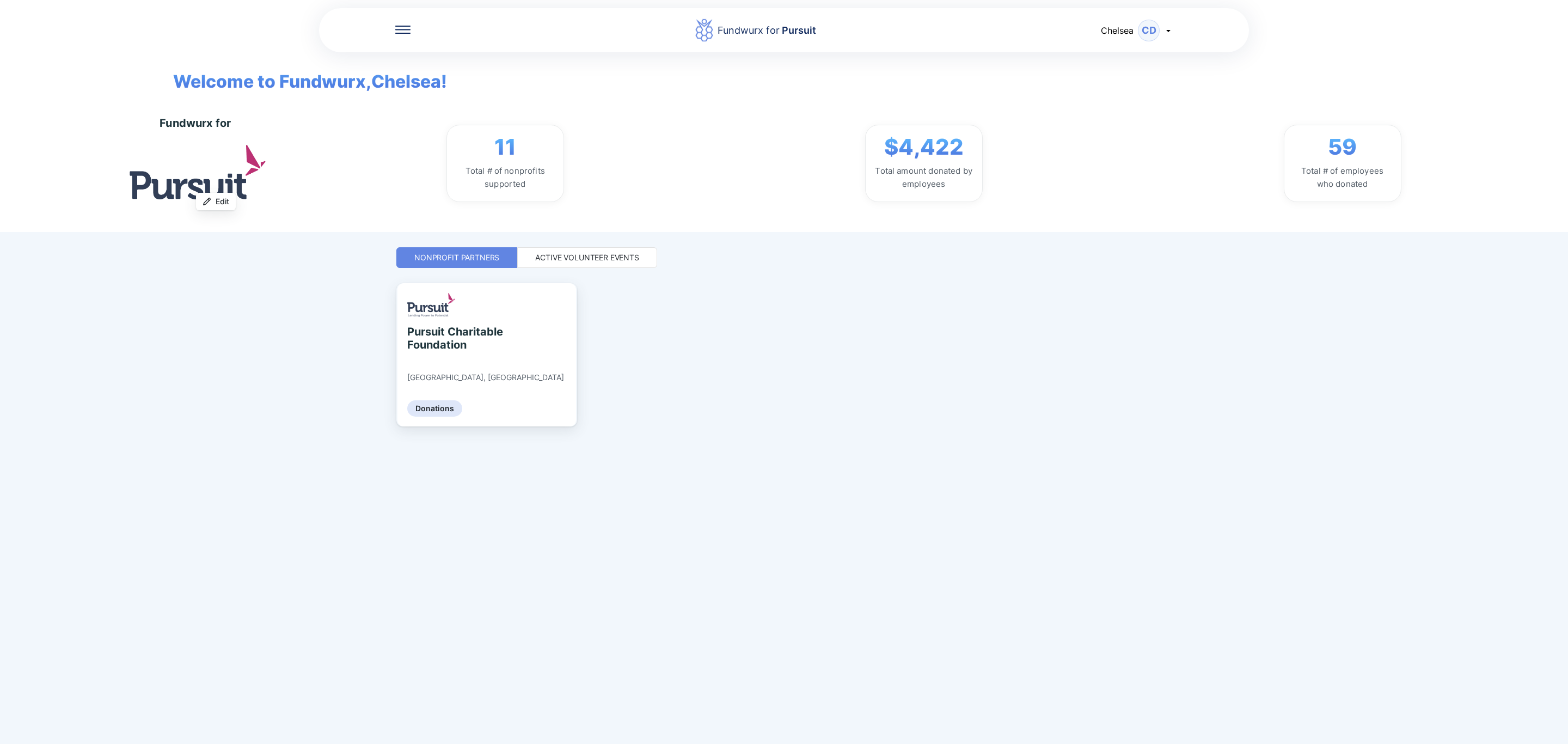
click at [577, 265] on div "Active Volunteer Events" at bounding box center [586, 257] width 140 height 21
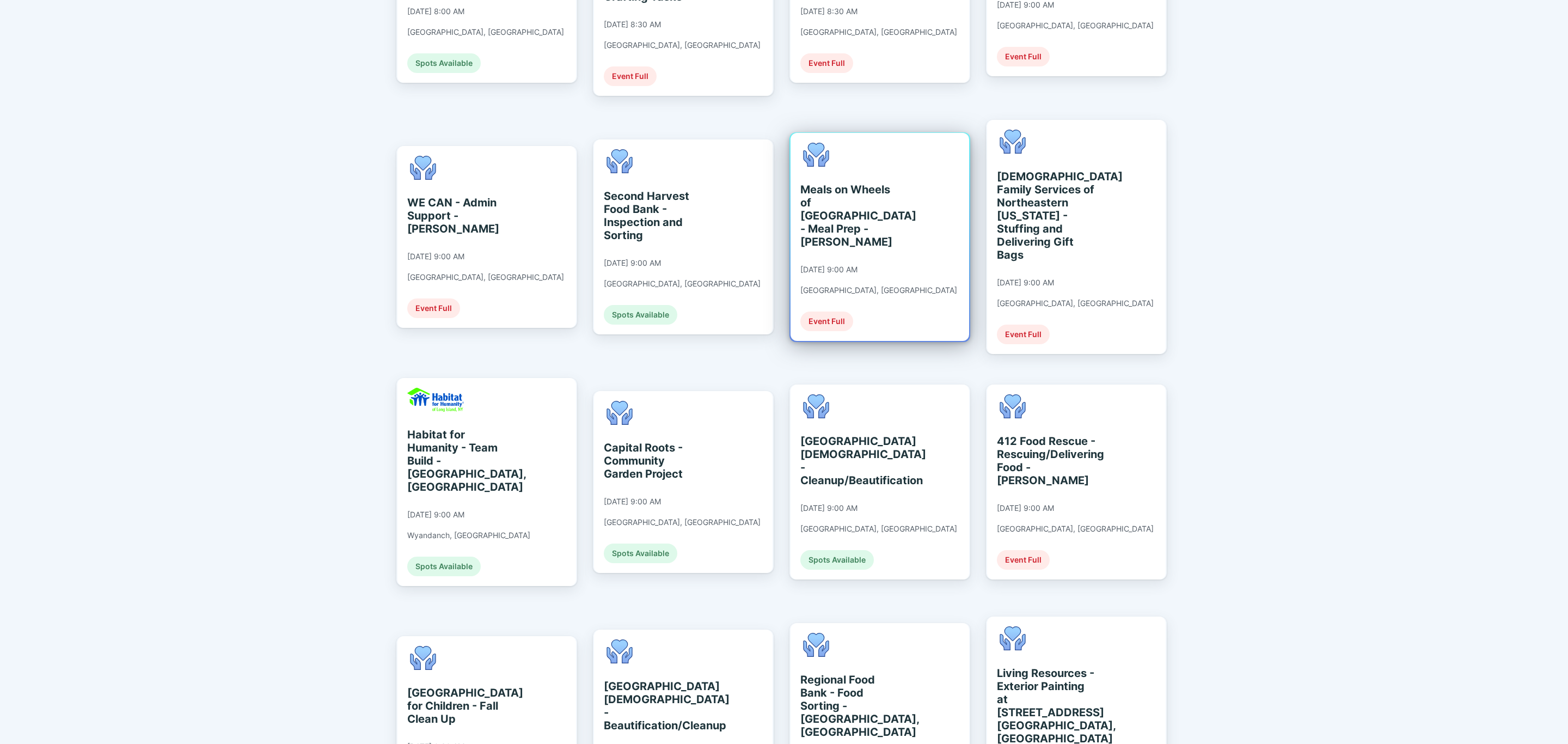
scroll to position [490, 0]
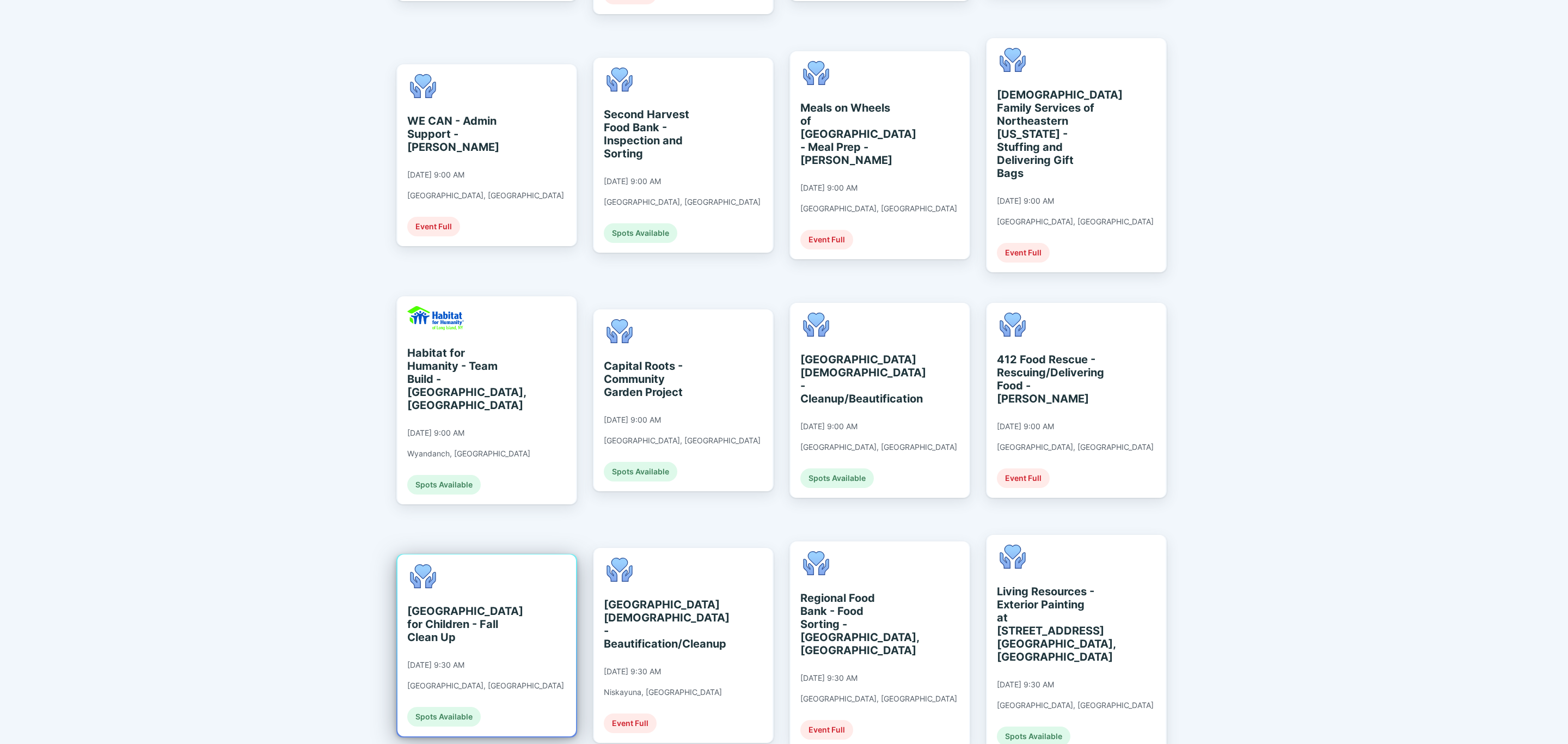
click at [498, 604] on div "[GEOGRAPHIC_DATA] for Children - Fall Clean Up" at bounding box center [457, 624] width 99 height 39
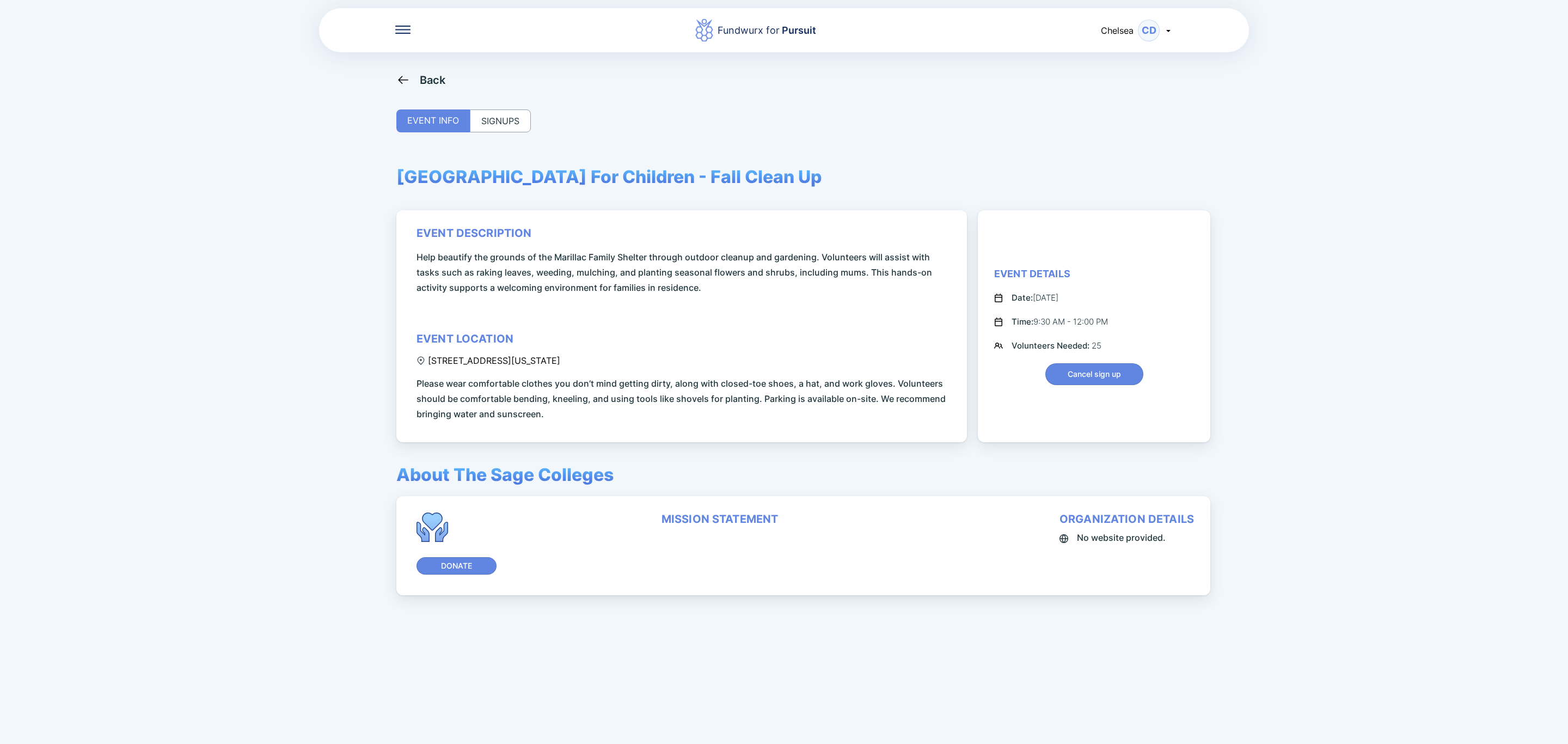
click at [508, 123] on div "SIGNUPS" at bounding box center [500, 121] width 61 height 23
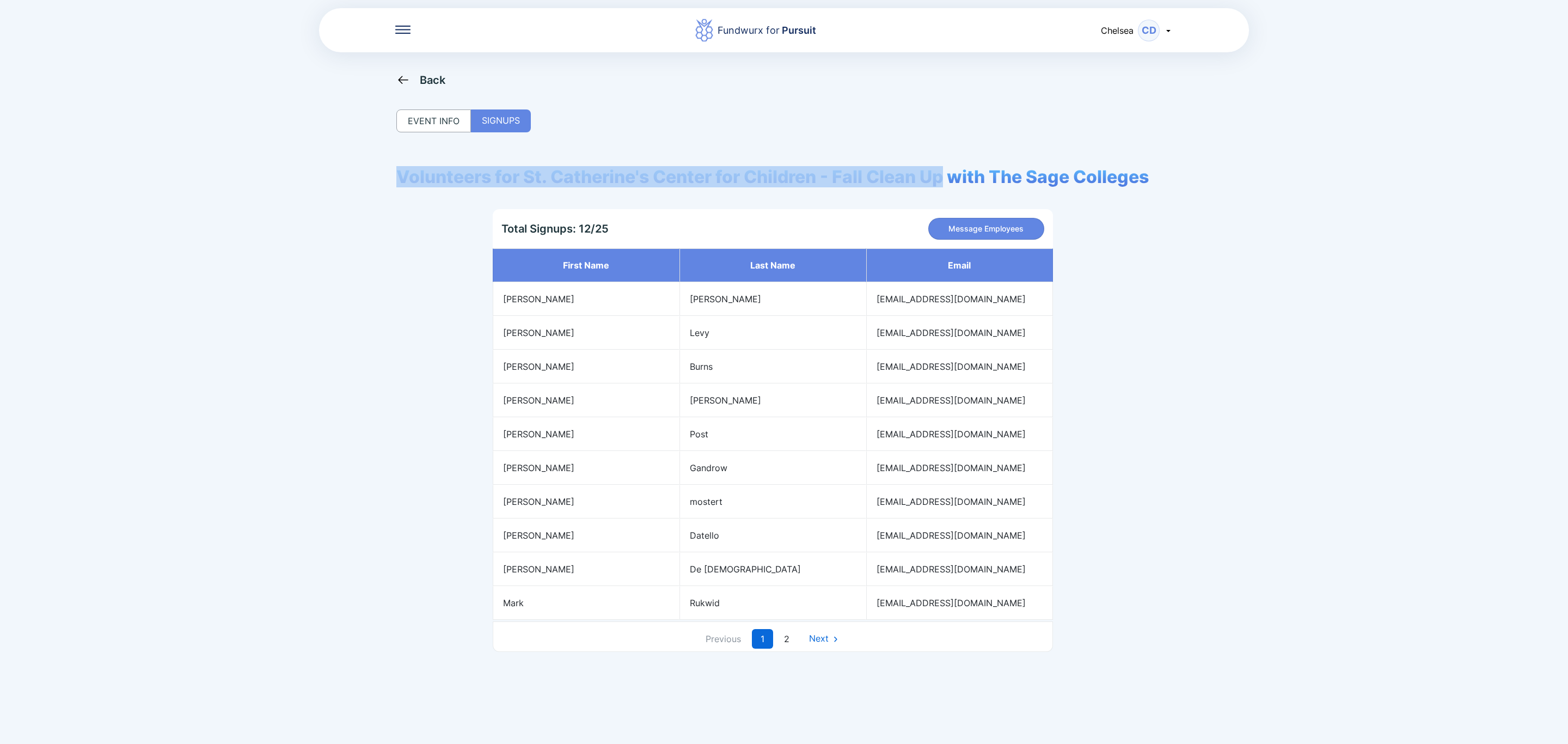
drag, startPoint x: 402, startPoint y: 171, endPoint x: 941, endPoint y: 191, distance: 539.4
click at [941, 191] on div "Volunteers for St. Catherine's Center for Children - Fall Clean Up with The Sag…" at bounding box center [772, 409] width 752 height 486
copy span "Volunteers for St. Catherine's Center for Children - Fall Clean Up"
click at [841, 648] on link "Next" at bounding box center [824, 637] width 48 height 19
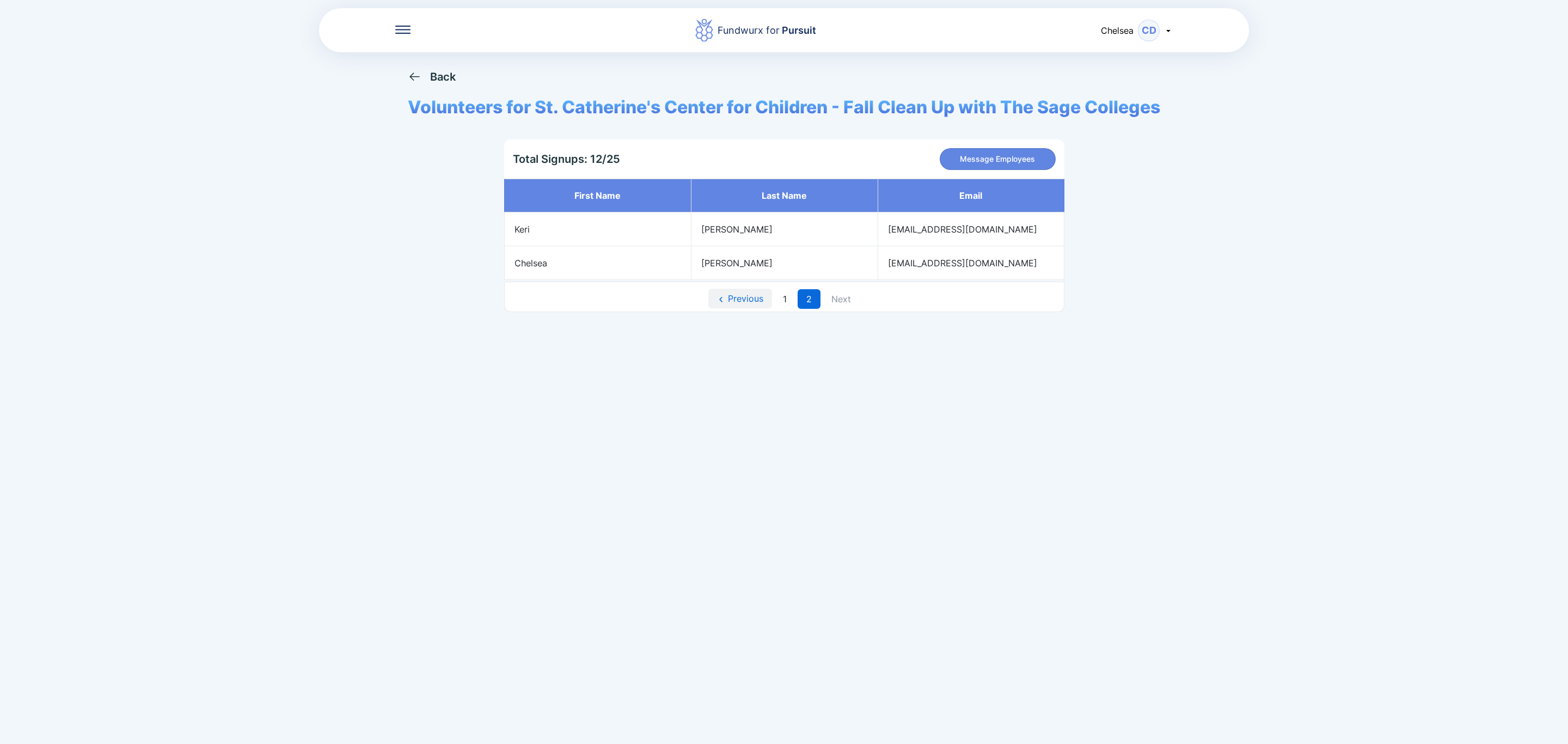
click at [741, 301] on link "Previous" at bounding box center [740, 298] width 64 height 19
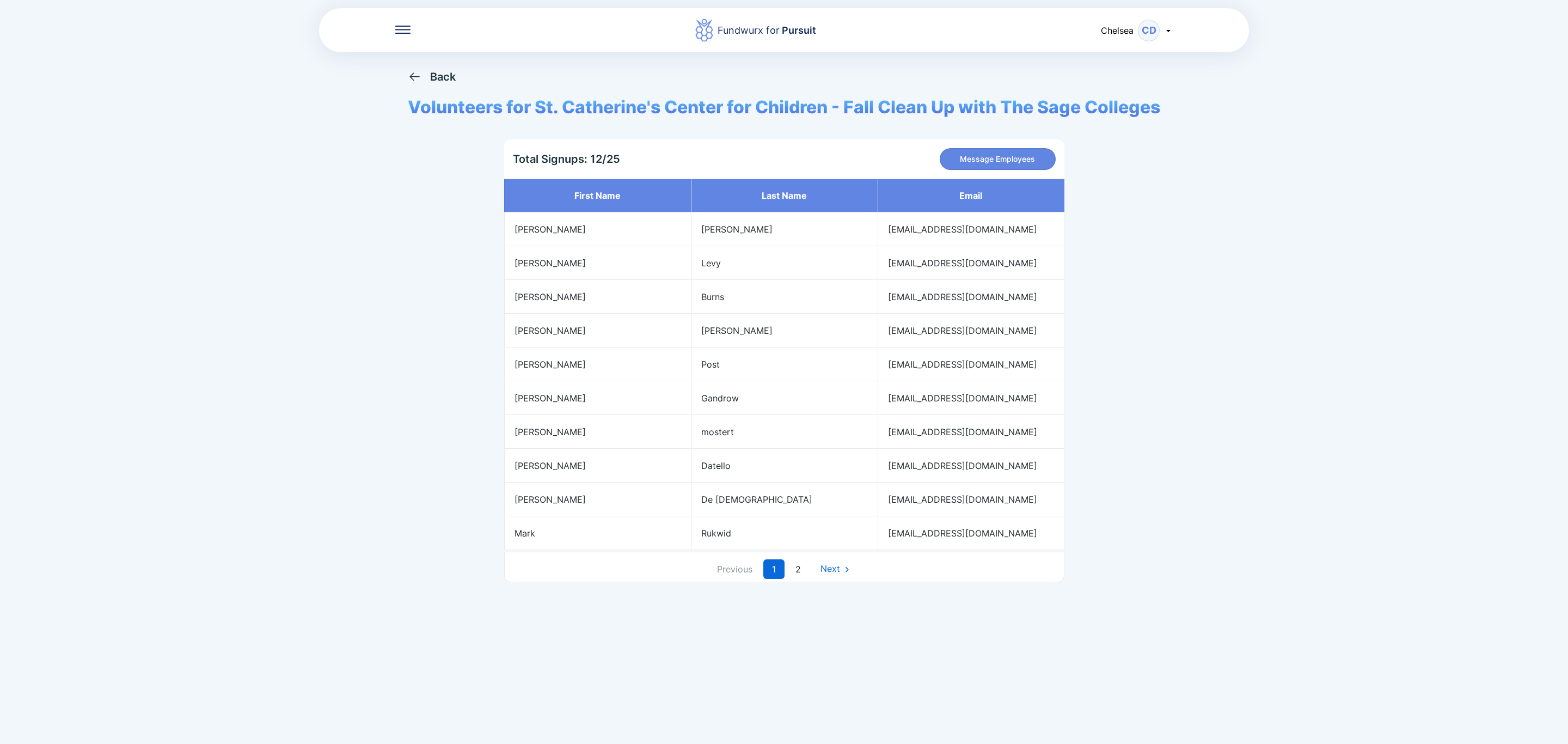
click at [420, 80] on div "Back" at bounding box center [432, 76] width 48 height 14
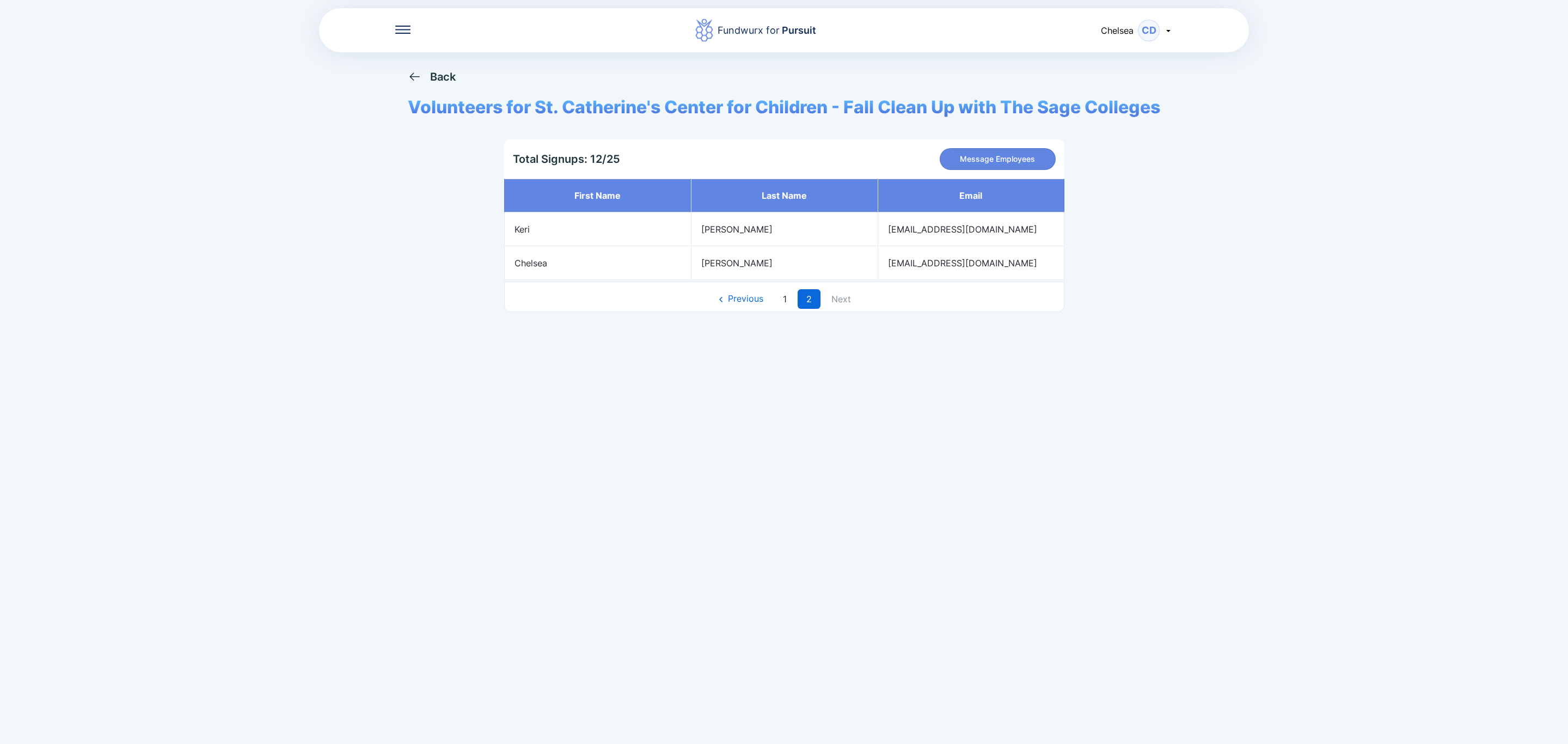
click at [444, 79] on div "Back" at bounding box center [443, 76] width 25 height 13
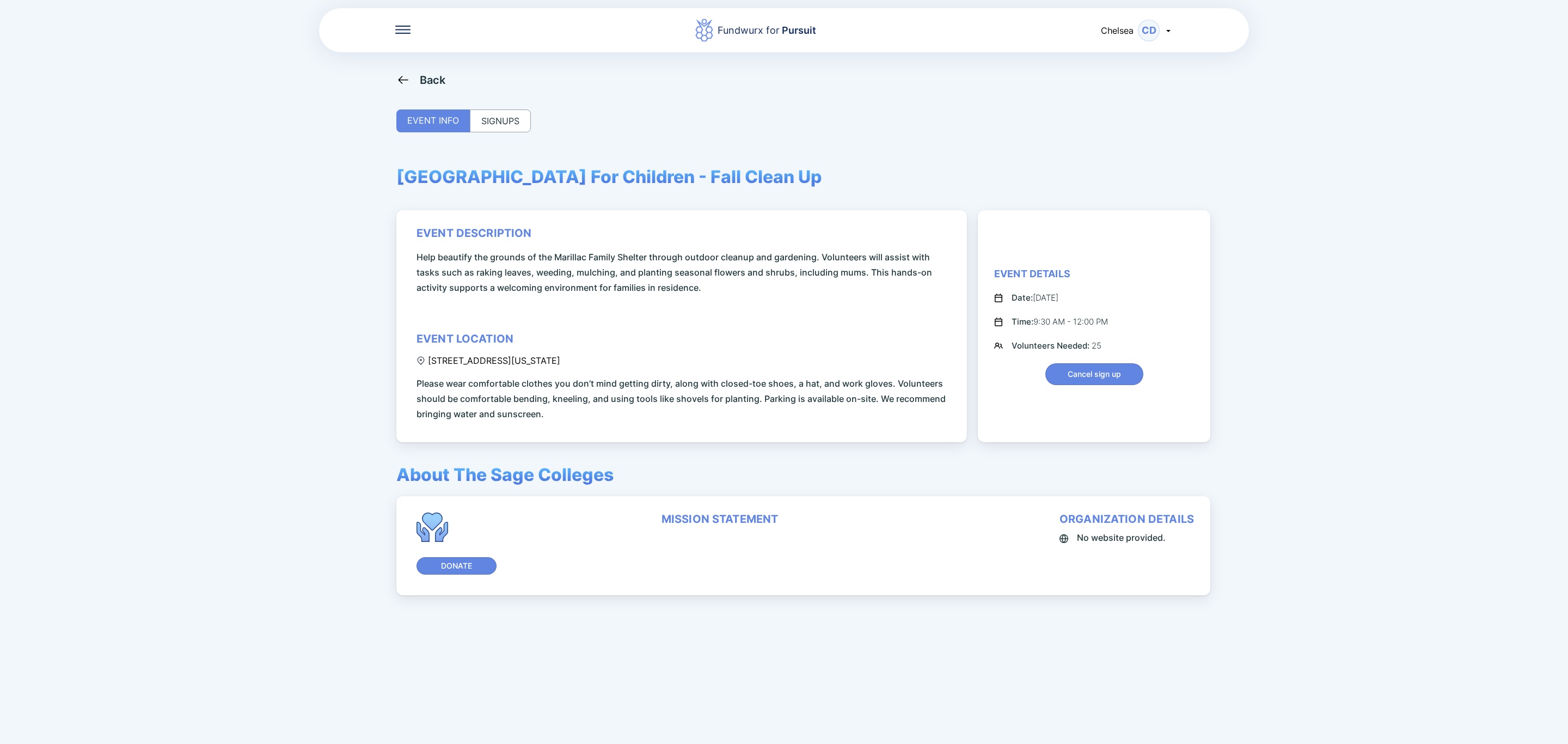
drag, startPoint x: 430, startPoint y: 361, endPoint x: 616, endPoint y: 365, distance: 186.0
click at [560, 365] on div "195 Washington Avenue Extension, Albany, NY, USA" at bounding box center [488, 360] width 143 height 11
copy div "195 Washington Avenue Extension, Albany, NY"
click at [415, 69] on div "Fundwurx for Pursuit Chelsea CD Back EVENT INFO SIGNUPS St. Catherine's Center …" at bounding box center [784, 372] width 1568 height 744
click at [424, 79] on div "Back" at bounding box center [433, 79] width 26 height 13
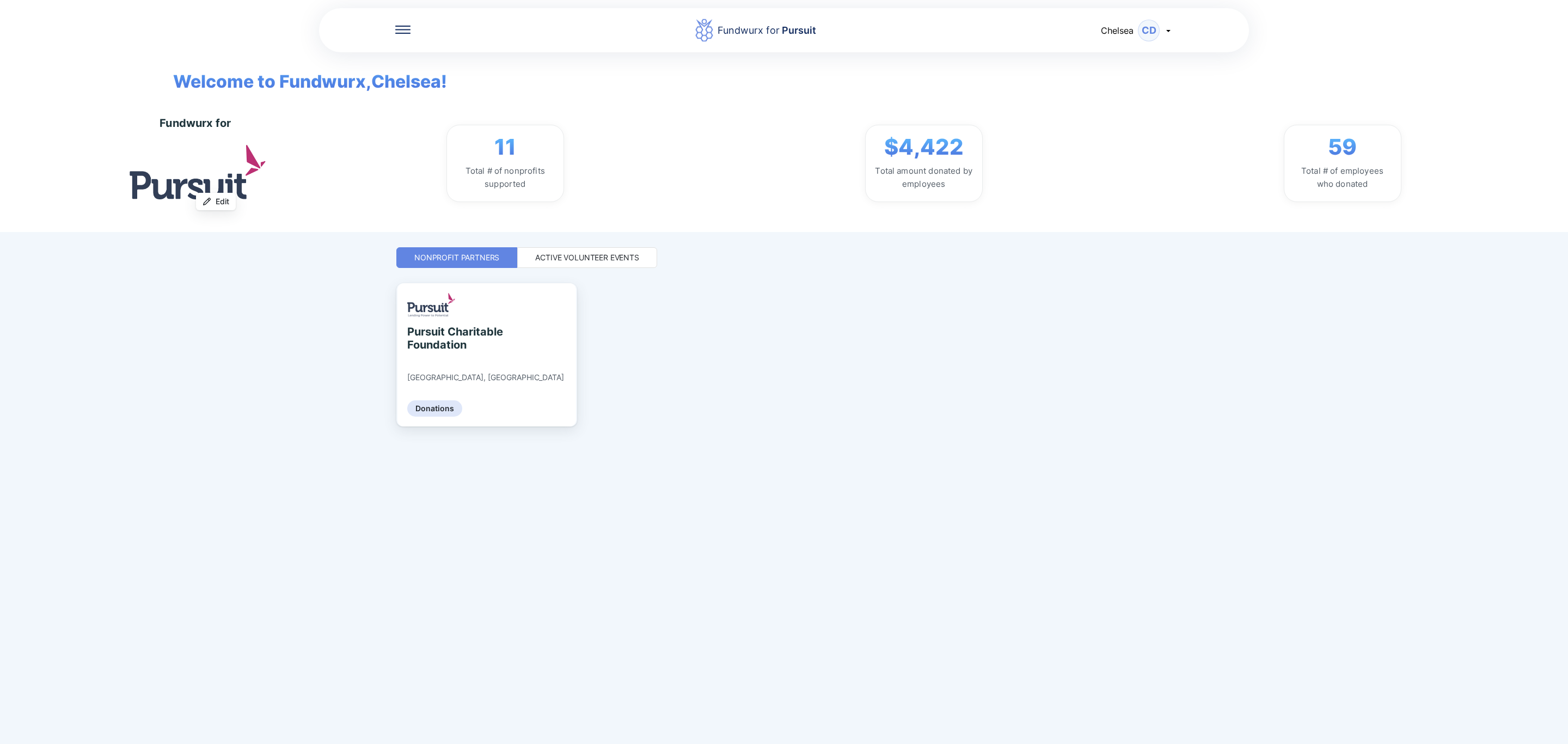
click at [604, 259] on div "Active Volunteer Events" at bounding box center [587, 258] width 104 height 11
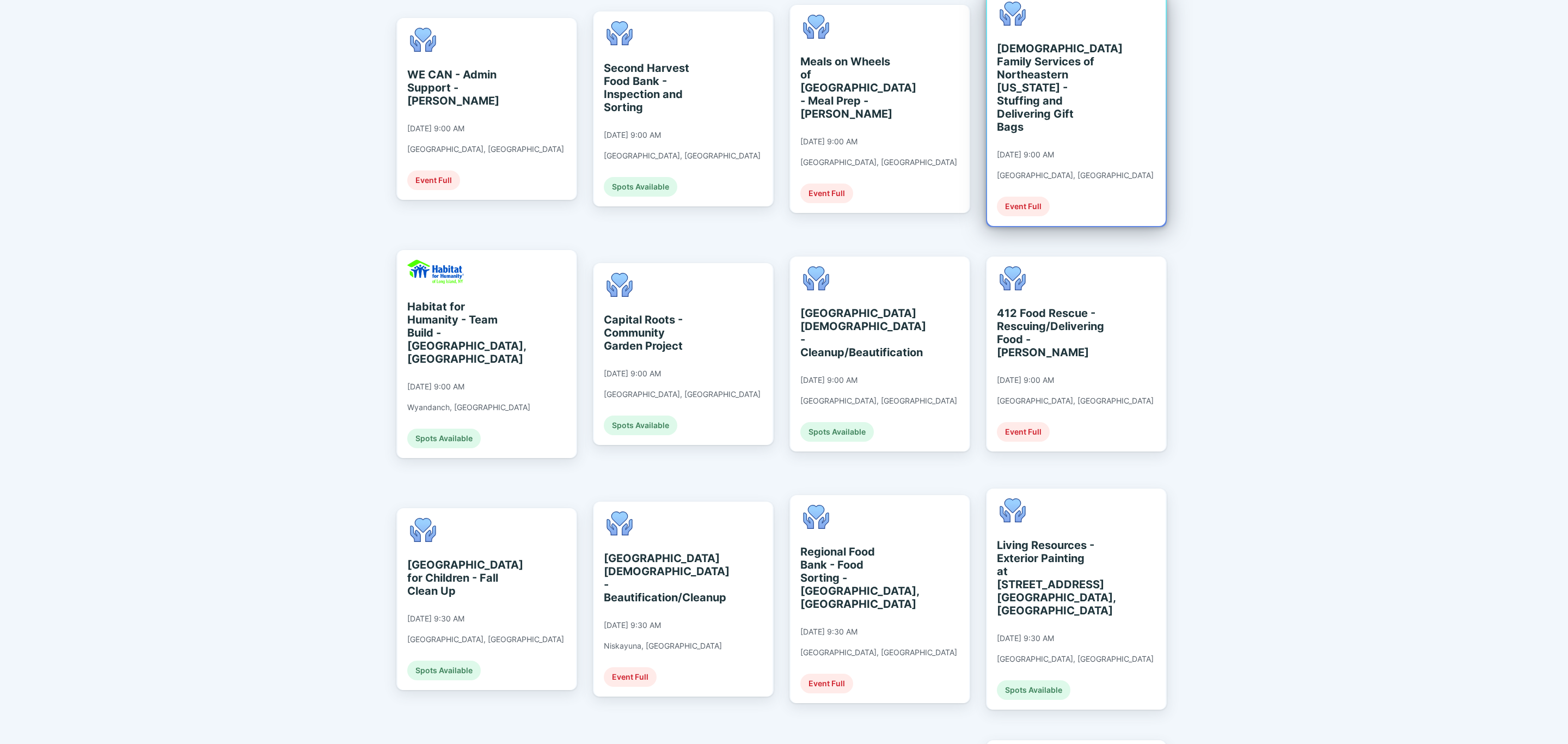
scroll to position [572, 0]
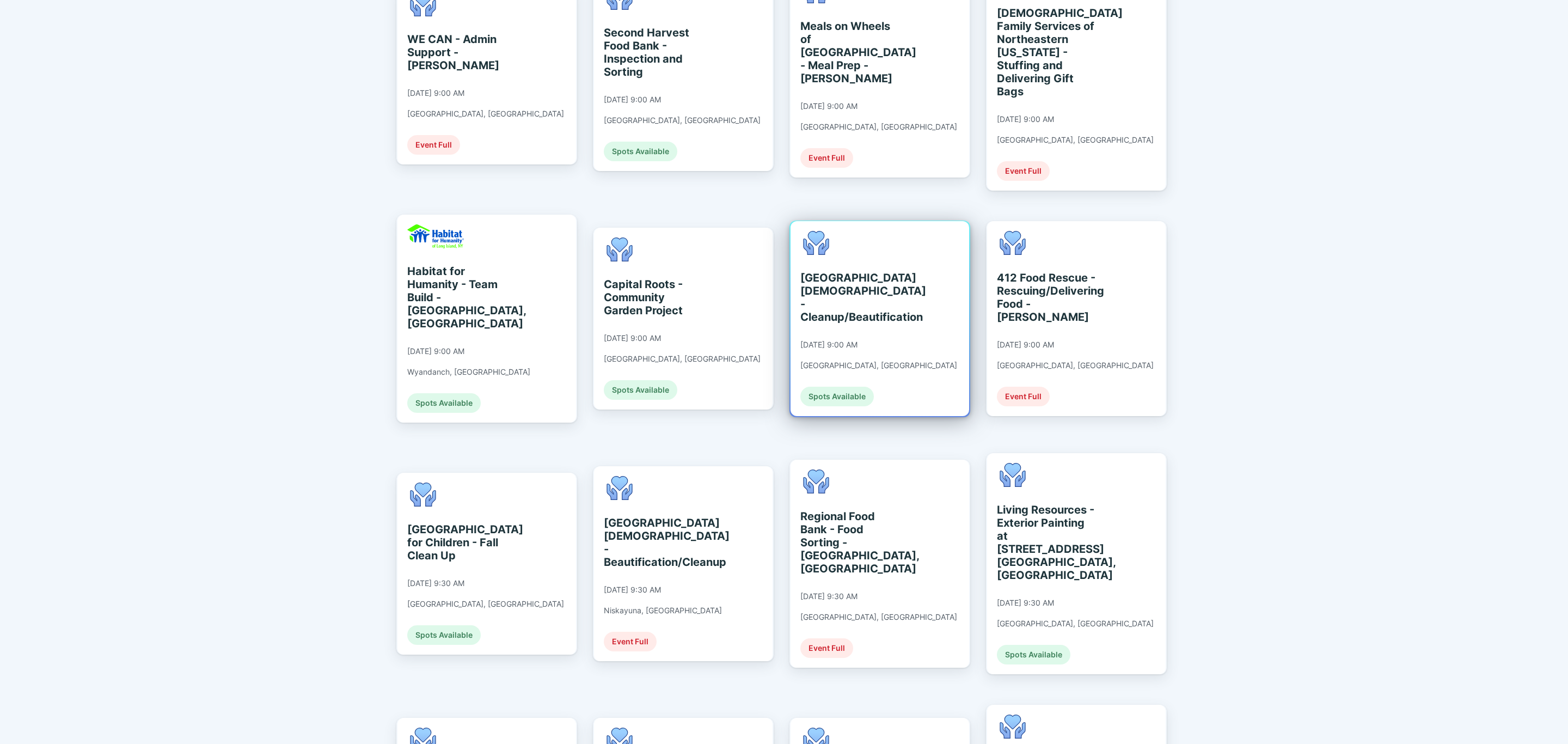
click at [902, 309] on div "Albany Jewish Community Center - Cleanup/Beautification 09/10/2025 at 9:00 AM A…" at bounding box center [879, 319] width 178 height 195
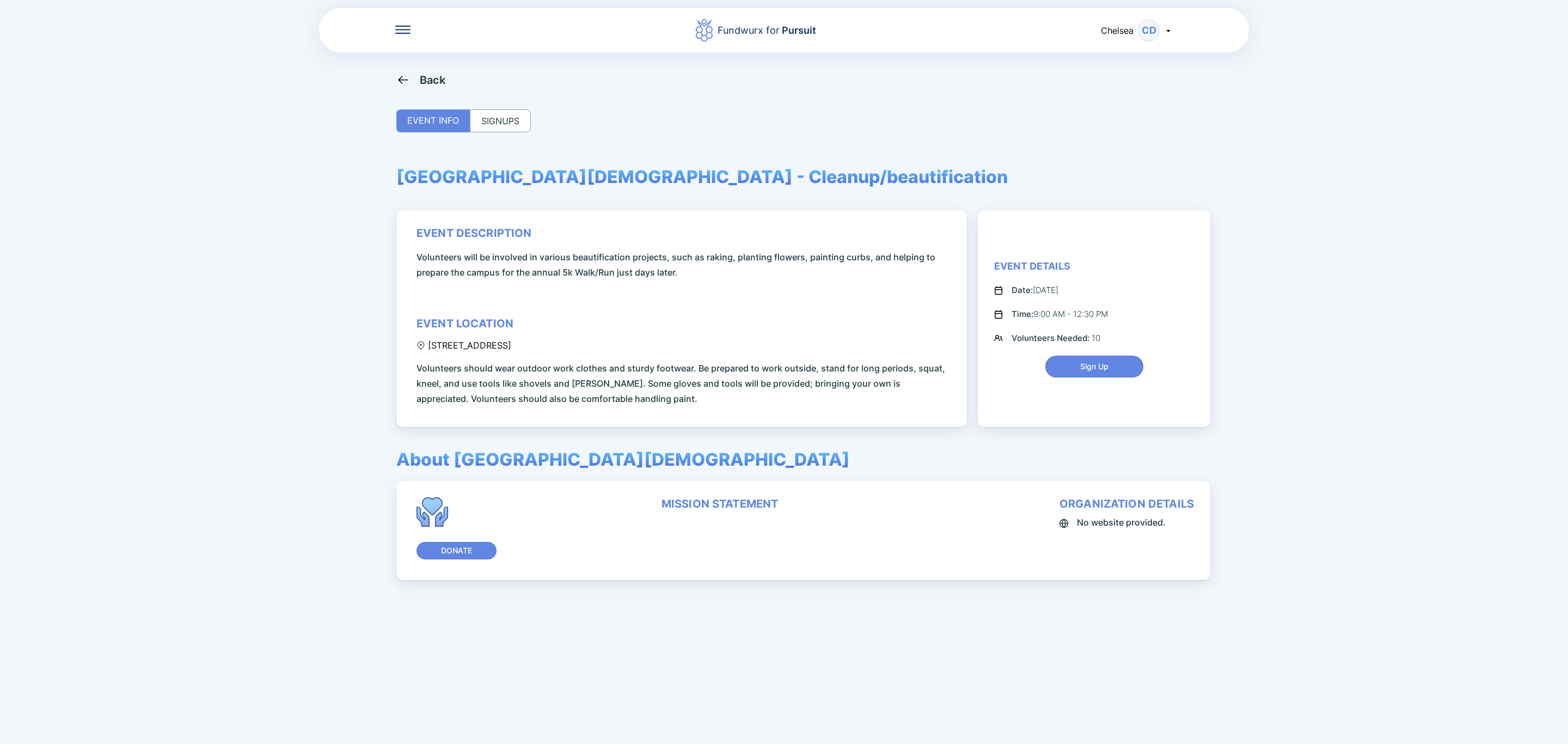
drag, startPoint x: 428, startPoint y: 343, endPoint x: 556, endPoint y: 351, distance: 128.2
click at [556, 351] on div "event description Volunteers will be involved in various beautification project…" at bounding box center [683, 316] width 534 height 180
copy div "340 Whitehall Road, Albany, NY"
click at [415, 89] on div "Back EVENT INFO SIGNUPS Albany Jewish Community Center - Cleanup/beautification…" at bounding box center [784, 445] width 775 height 744
click at [423, 79] on div "Back" at bounding box center [433, 79] width 26 height 13
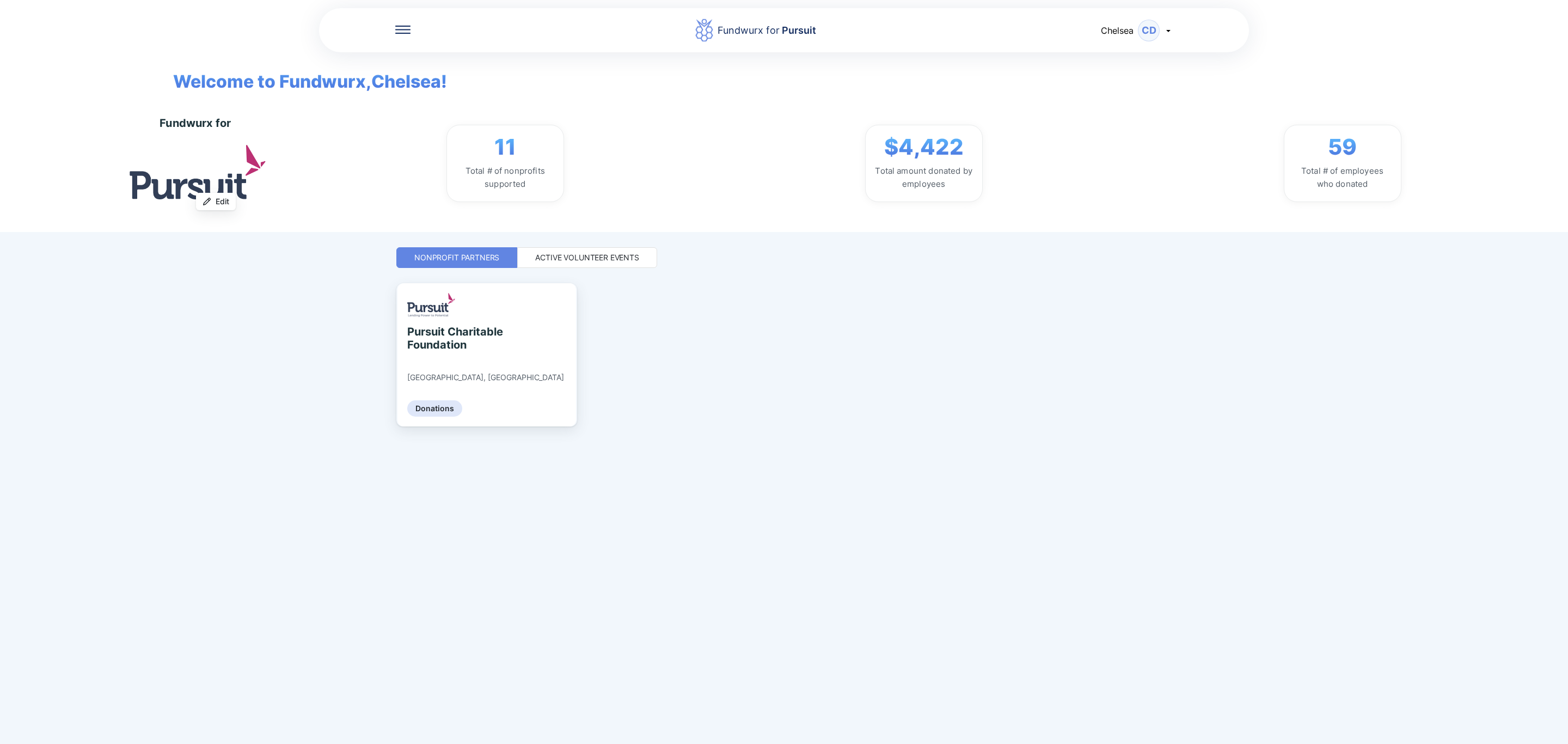
click at [599, 263] on div "Active Volunteer Events" at bounding box center [587, 258] width 104 height 11
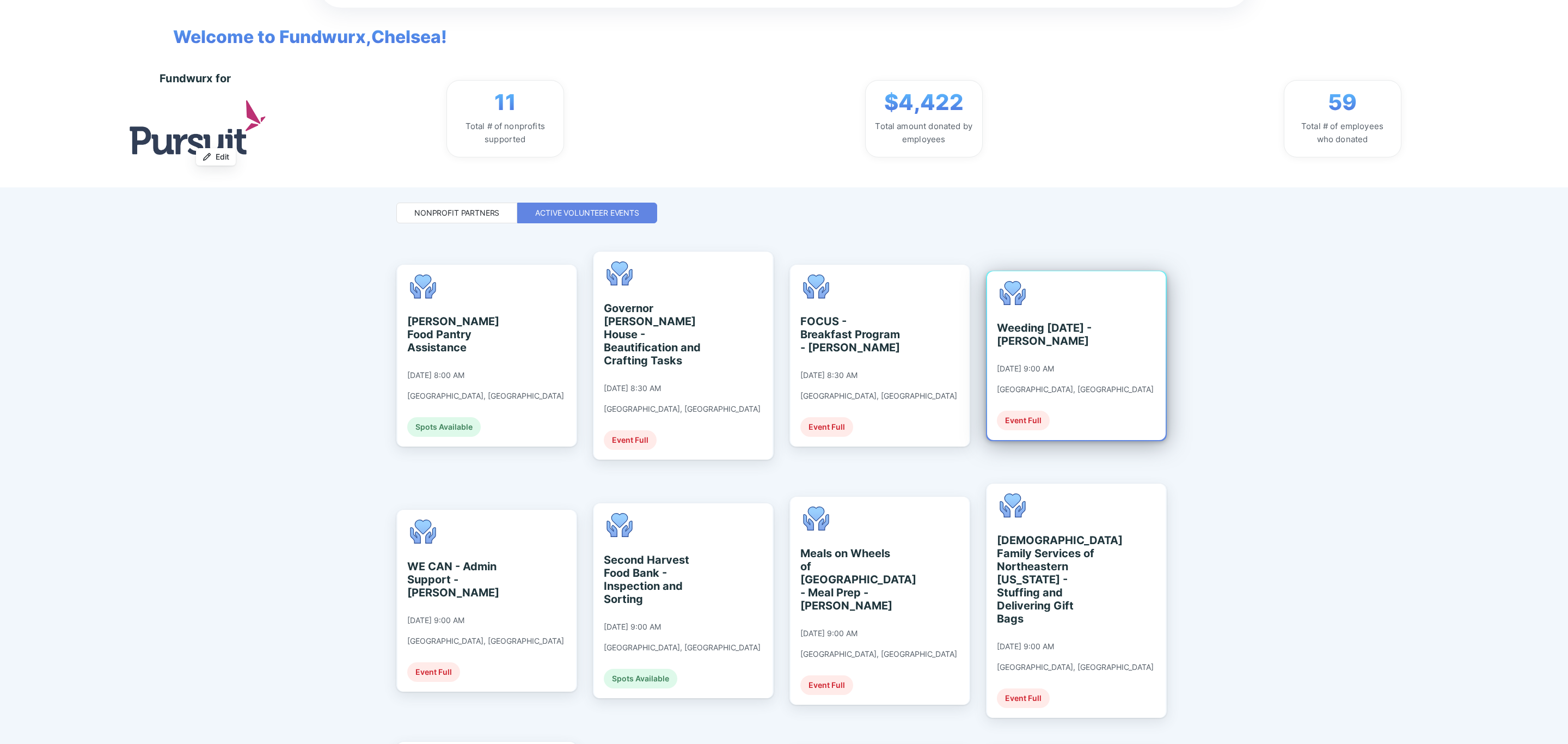
scroll to position [82, 0]
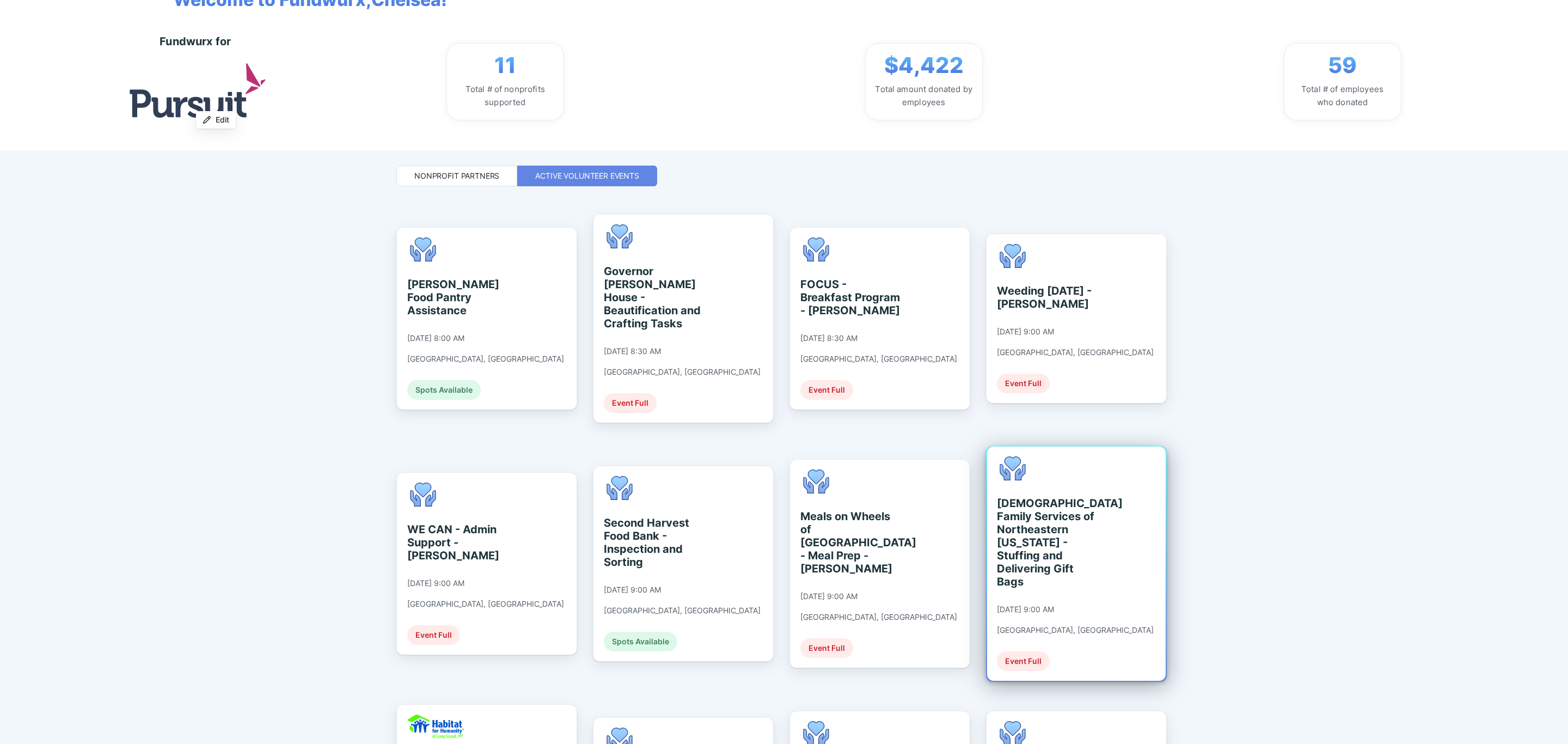
click at [1039, 514] on div "[DEMOGRAPHIC_DATA] Family Services of Northeastern [US_STATE] - Stuffing and De…" at bounding box center [1046, 543] width 99 height 92
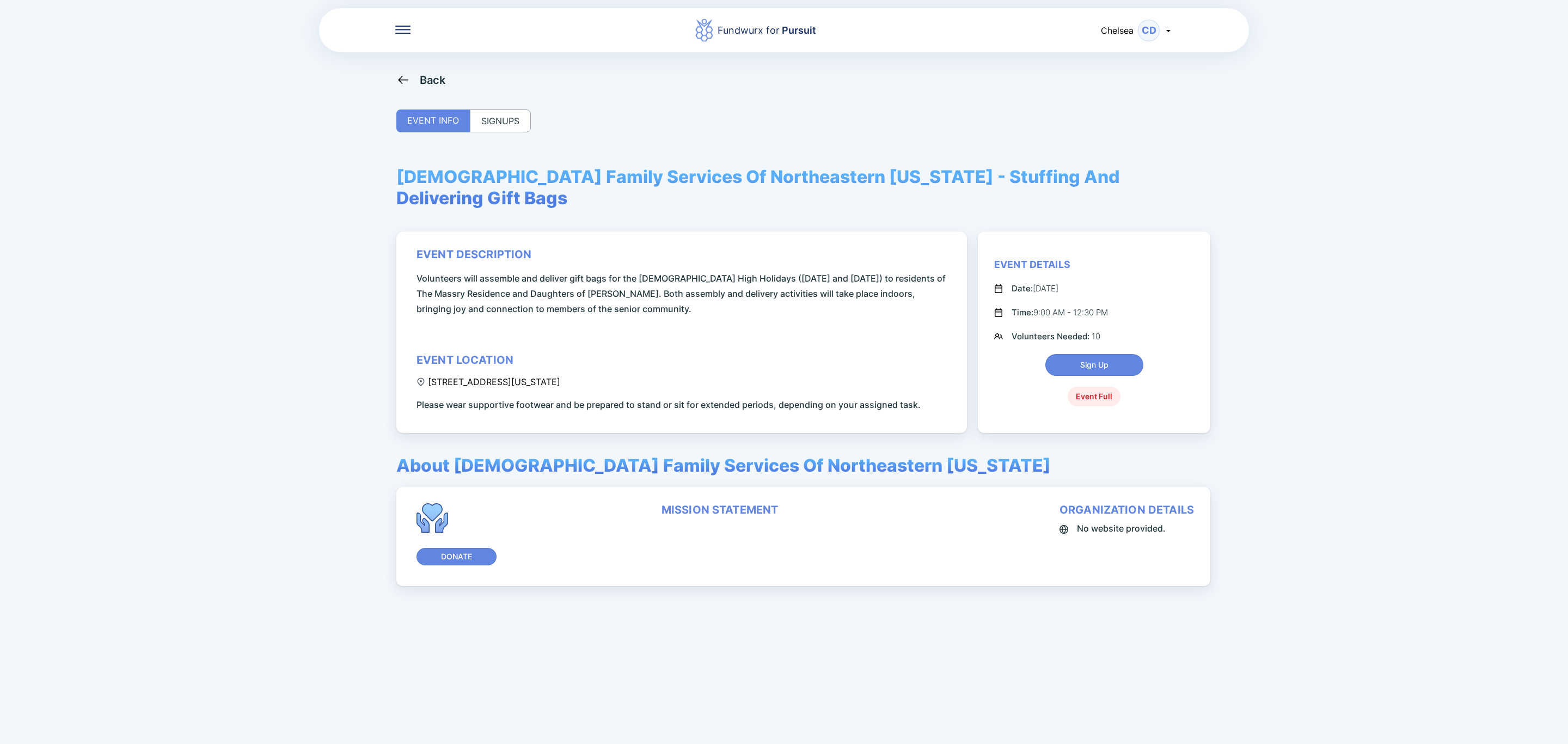
drag, startPoint x: 428, startPoint y: 358, endPoint x: 617, endPoint y: 360, distance: 189.0
click at [560, 377] on div "184 Washington Avenue Extension, Albany, NY, USA" at bounding box center [488, 382] width 143 height 11
copy div "184 Washington Avenue Extension, Albany, NY"
click at [437, 75] on div "Back" at bounding box center [433, 79] width 26 height 13
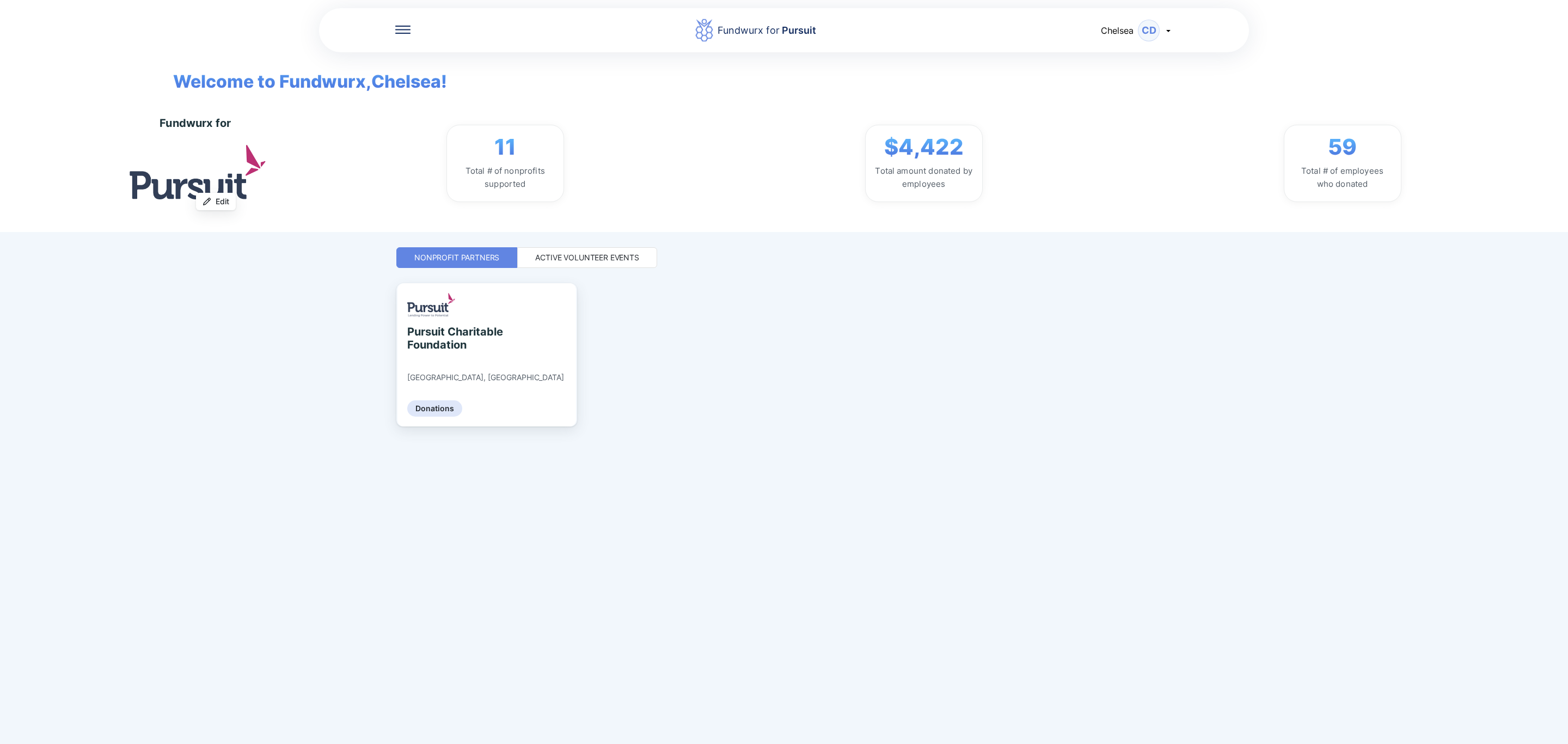
click at [612, 255] on div "Active Volunteer Events" at bounding box center [587, 258] width 104 height 11
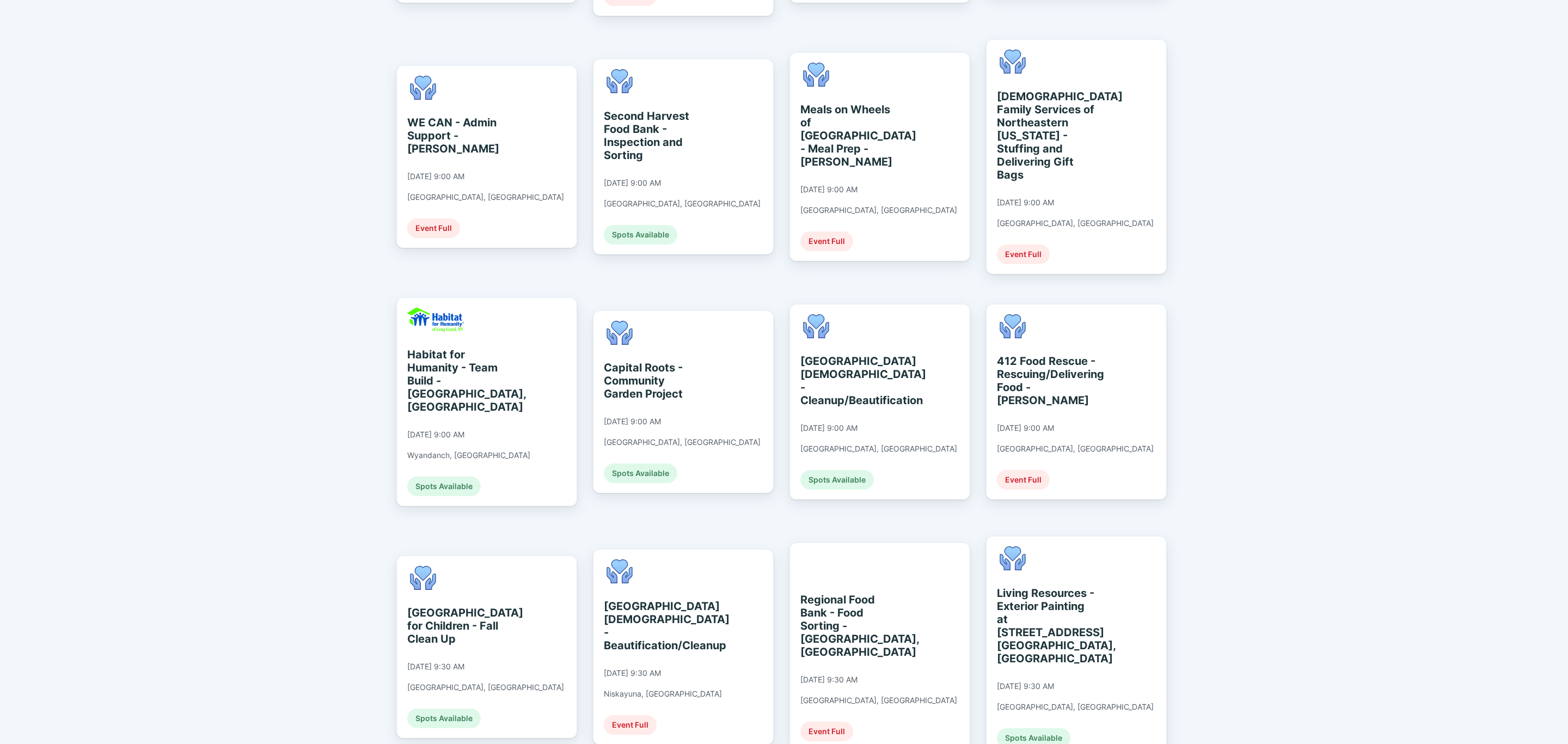
scroll to position [490, 0]
click at [841, 591] on div "Regional Food Bank - Food Sorting - [GEOGRAPHIC_DATA], [GEOGRAPHIC_DATA]" at bounding box center [849, 624] width 99 height 66
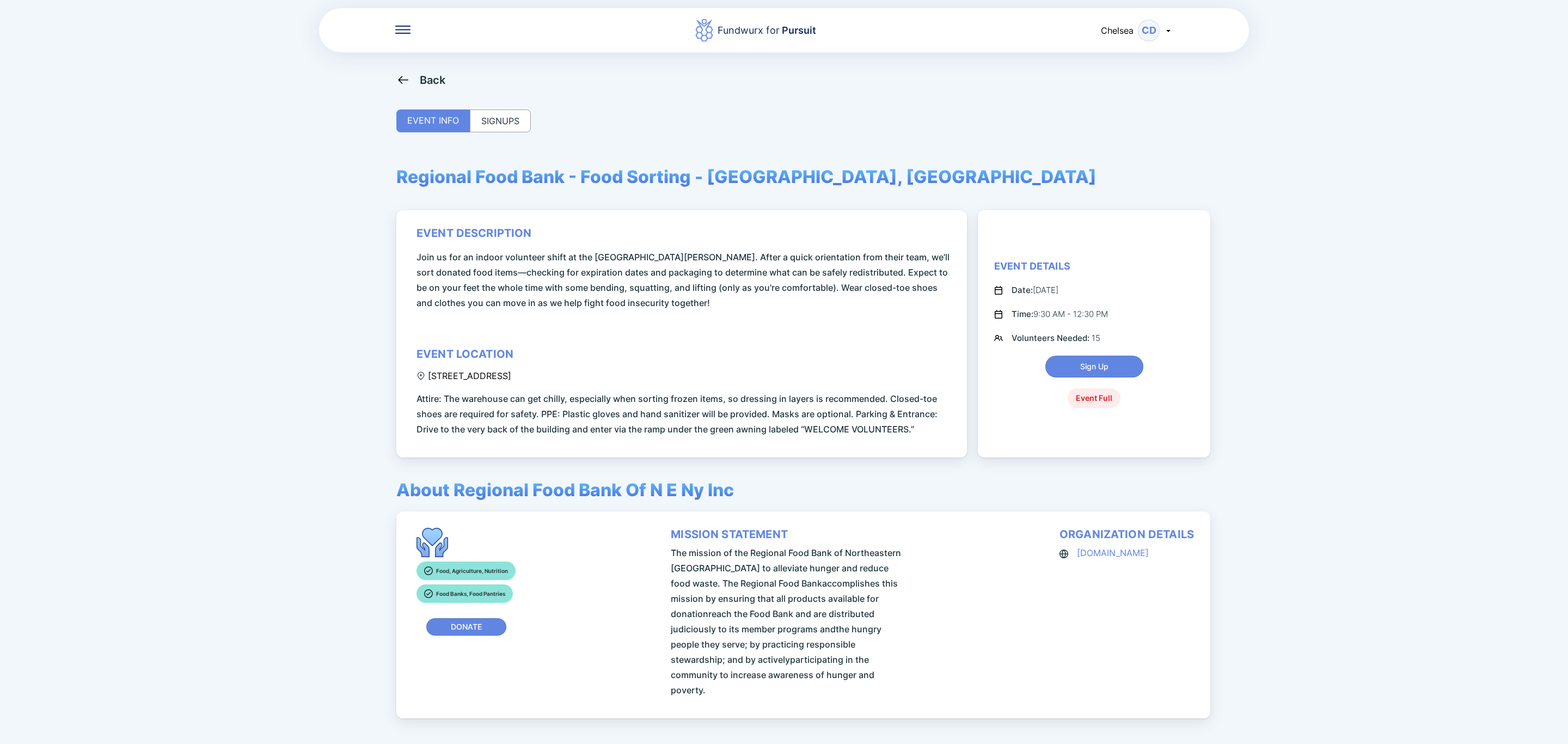
drag, startPoint x: 428, startPoint y: 375, endPoint x: 576, endPoint y: 375, distance: 148.0
click at [511, 375] on div "965 Albany Shaker Road, Albany, NY, USA" at bounding box center [464, 376] width 95 height 11
copy div "965 Albany Shaker Road, Albany, NY"
click at [421, 80] on div "Back" at bounding box center [433, 79] width 26 height 13
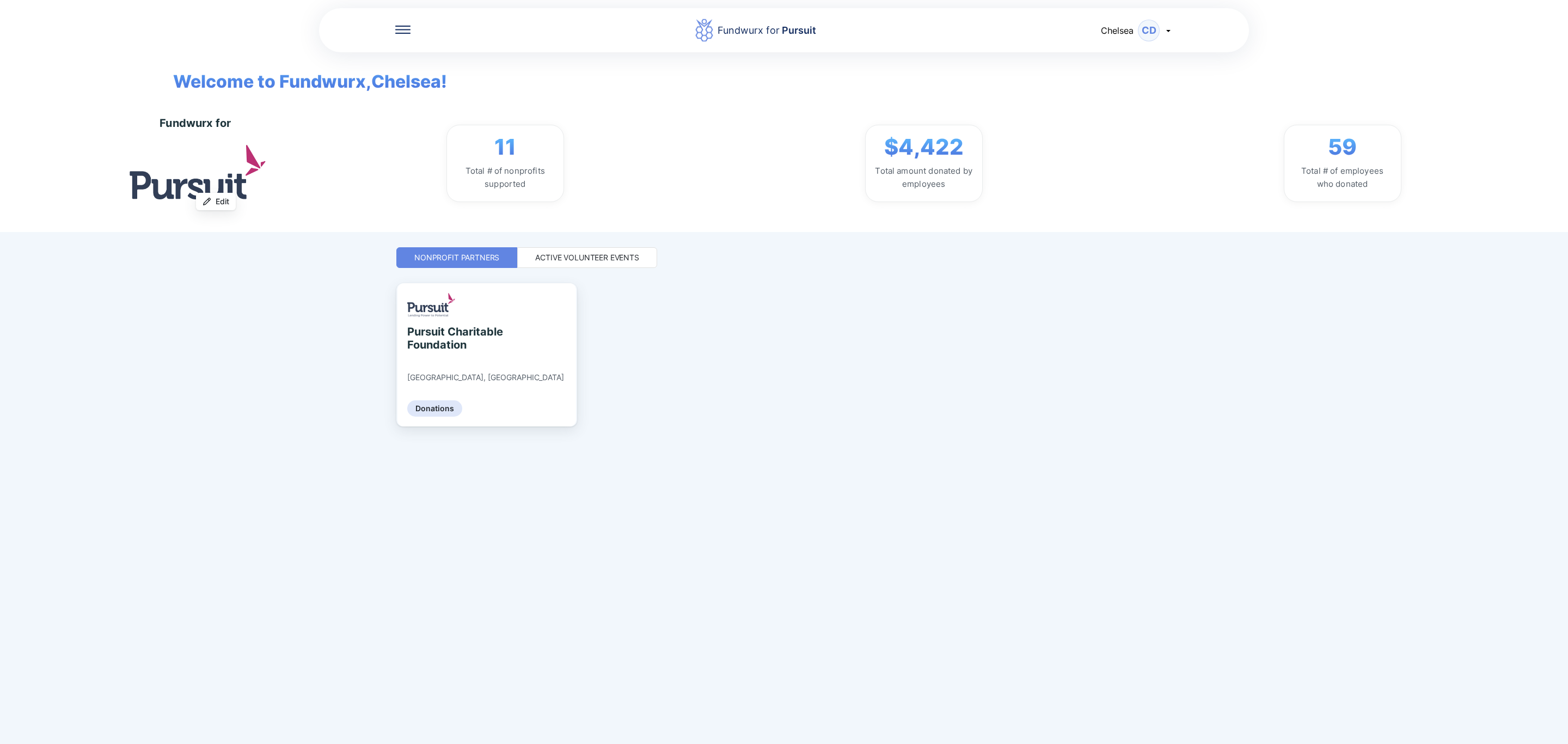
click at [567, 255] on div "Active Volunteer Events" at bounding box center [587, 258] width 104 height 11
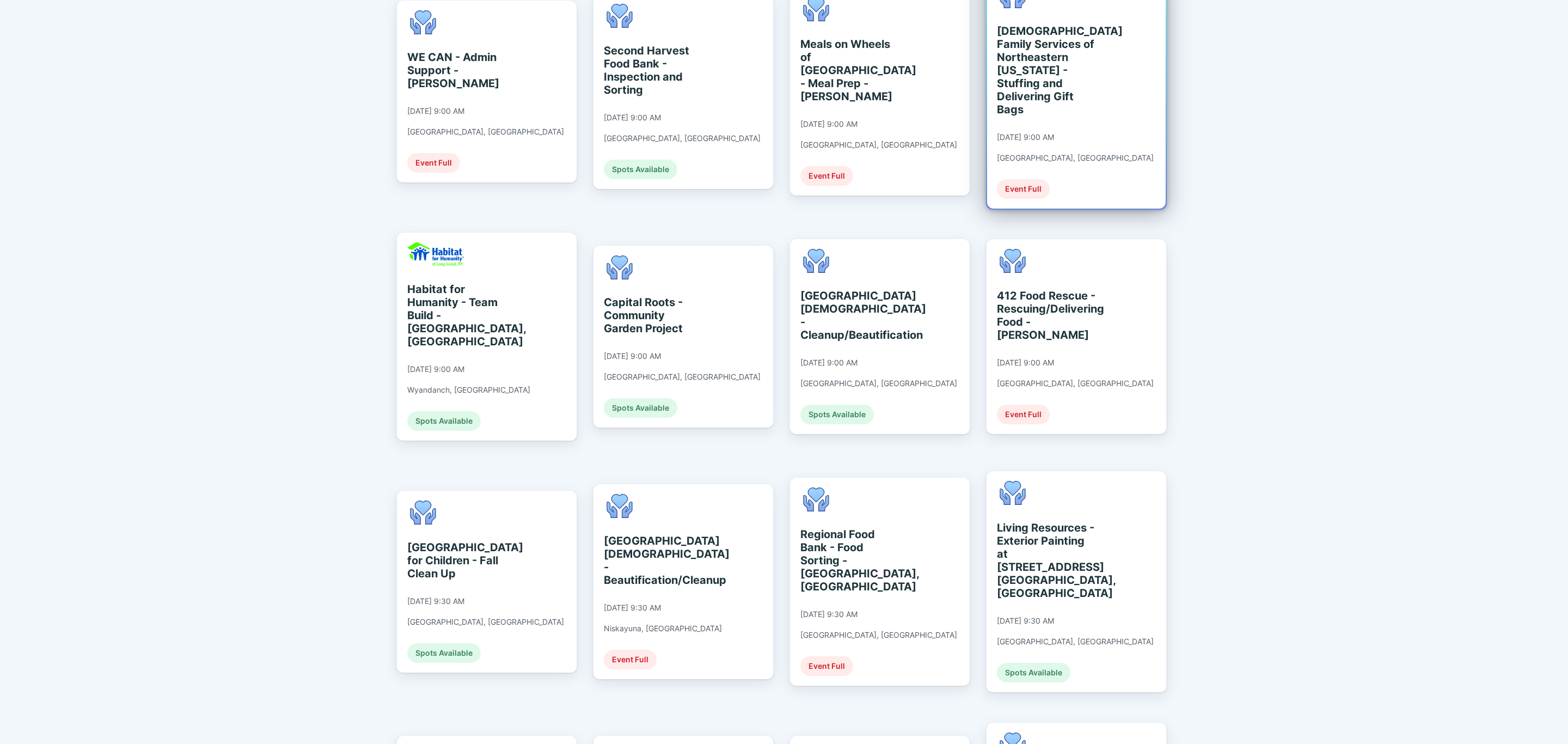
scroll to position [572, 0]
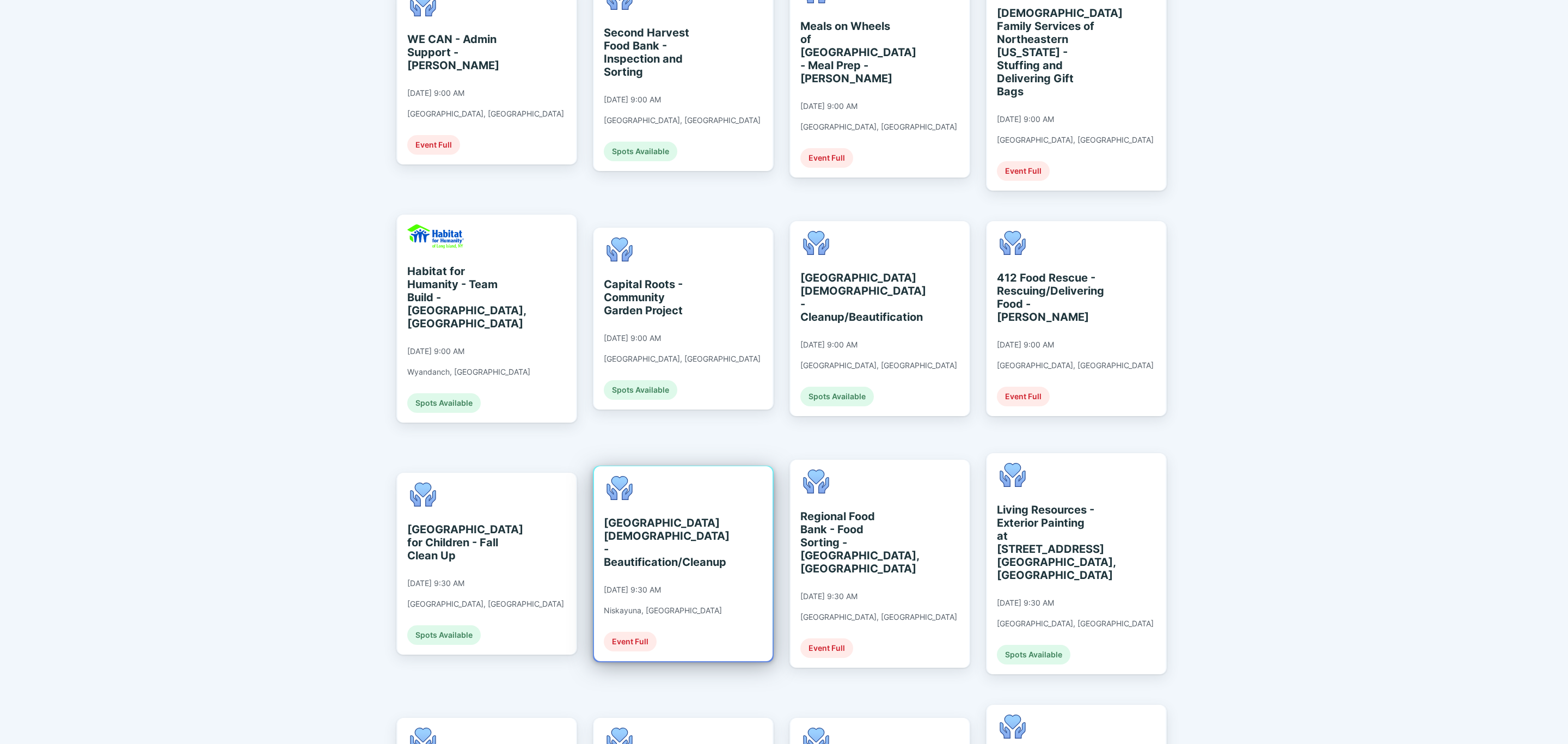
click at [693, 554] on div "Schenectady Jewish Community Center - Beautification/Cleanup 09/10/2025 at 9:30…" at bounding box center [663, 563] width 118 height 175
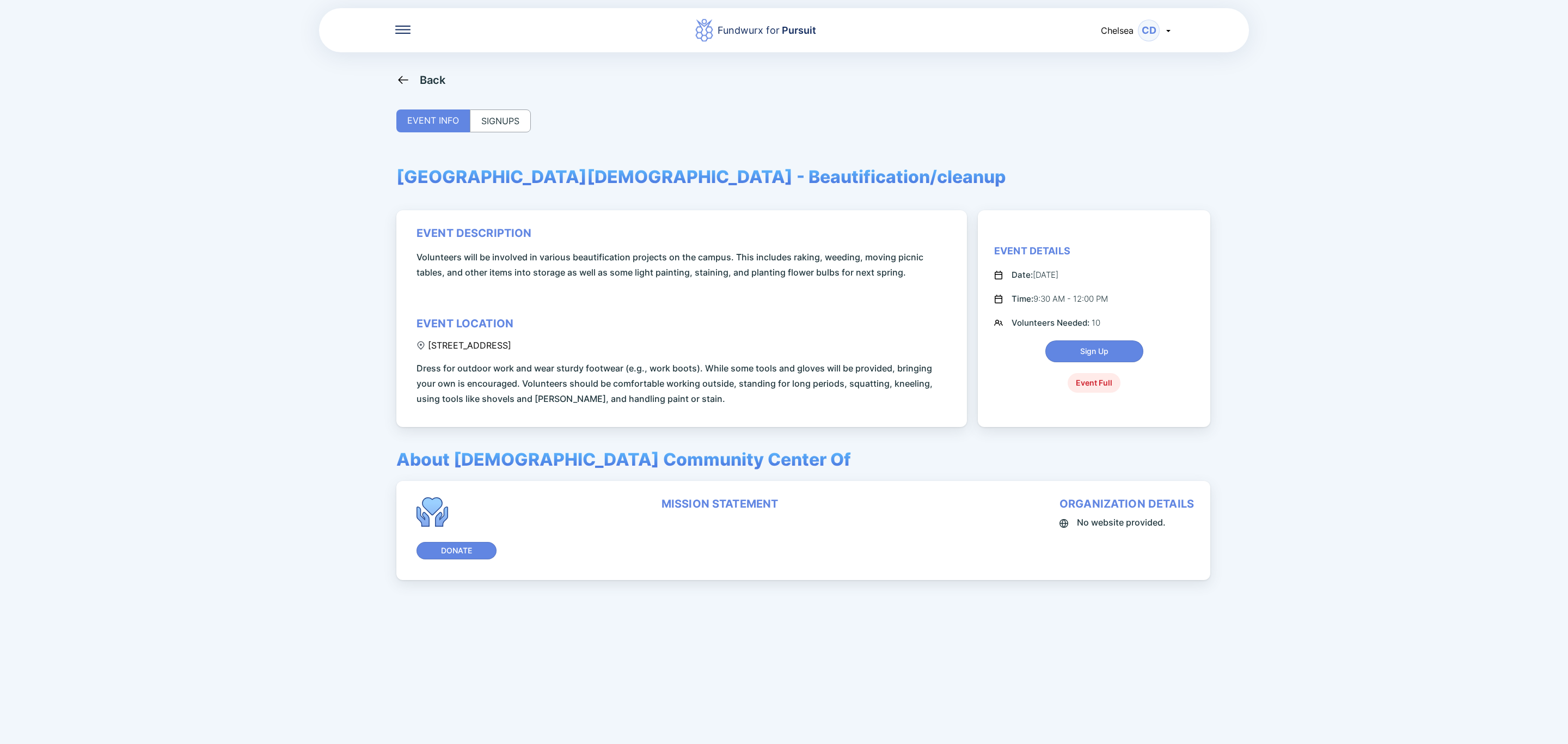
click at [430, 343] on div "2565 Balltown Road, Niskayuna, NY, USA" at bounding box center [464, 345] width 95 height 11
click at [428, 345] on div "2565 Balltown Road, Niskayuna, NY, USA" at bounding box center [464, 345] width 95 height 11
drag, startPoint x: 428, startPoint y: 345, endPoint x: 575, endPoint y: 350, distance: 147.1
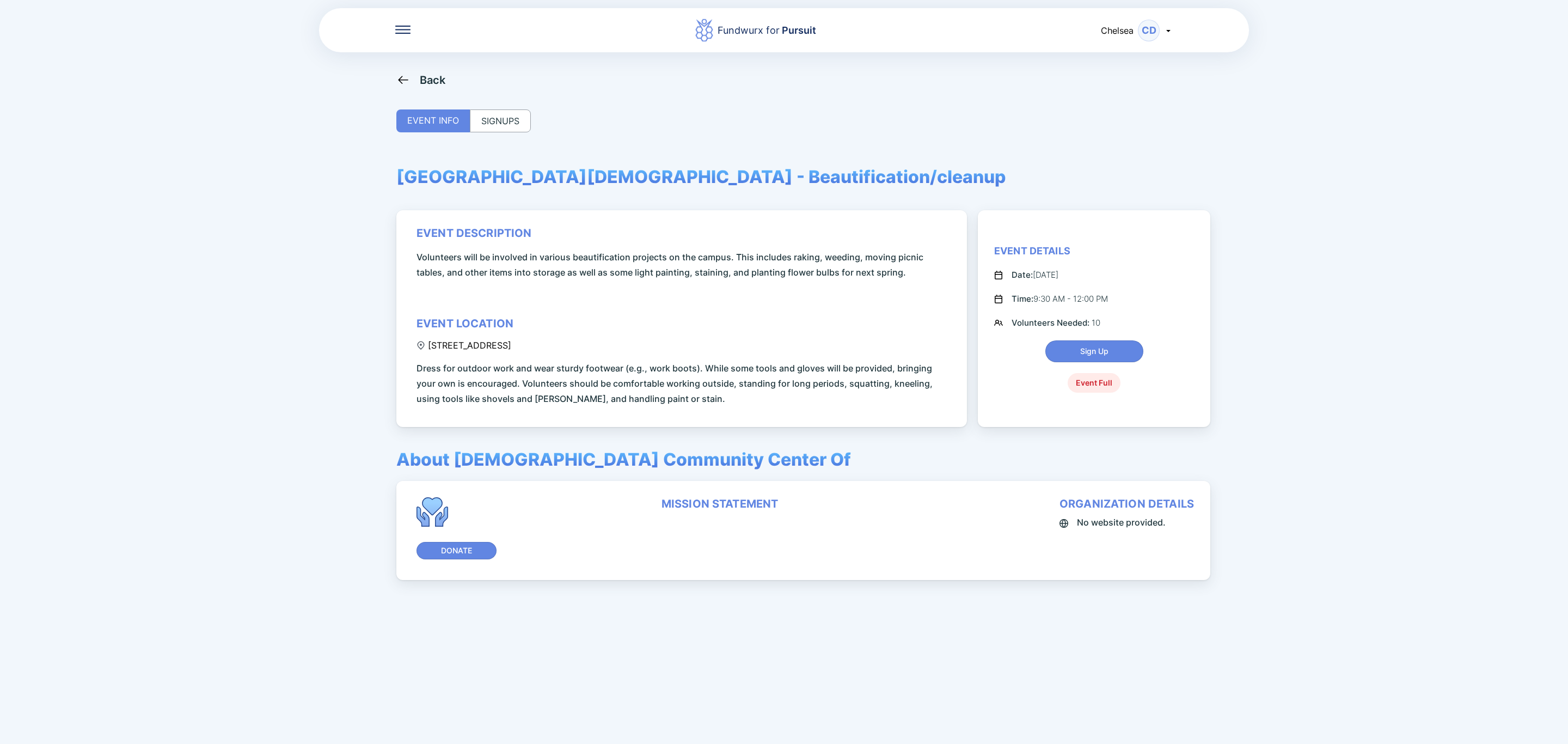
click at [511, 350] on div "2565 Balltown Road, Niskayuna, NY, USA" at bounding box center [464, 345] width 95 height 11
copy div "2565 Balltown Road, Niskayuna, NY"
click at [430, 71] on div "Fundwurx for Pursuit Chelsea CD Back EVENT INFO SIGNUPS Schenectady Jewish Comm…" at bounding box center [784, 372] width 1568 height 744
click at [430, 79] on div "Back" at bounding box center [433, 79] width 26 height 13
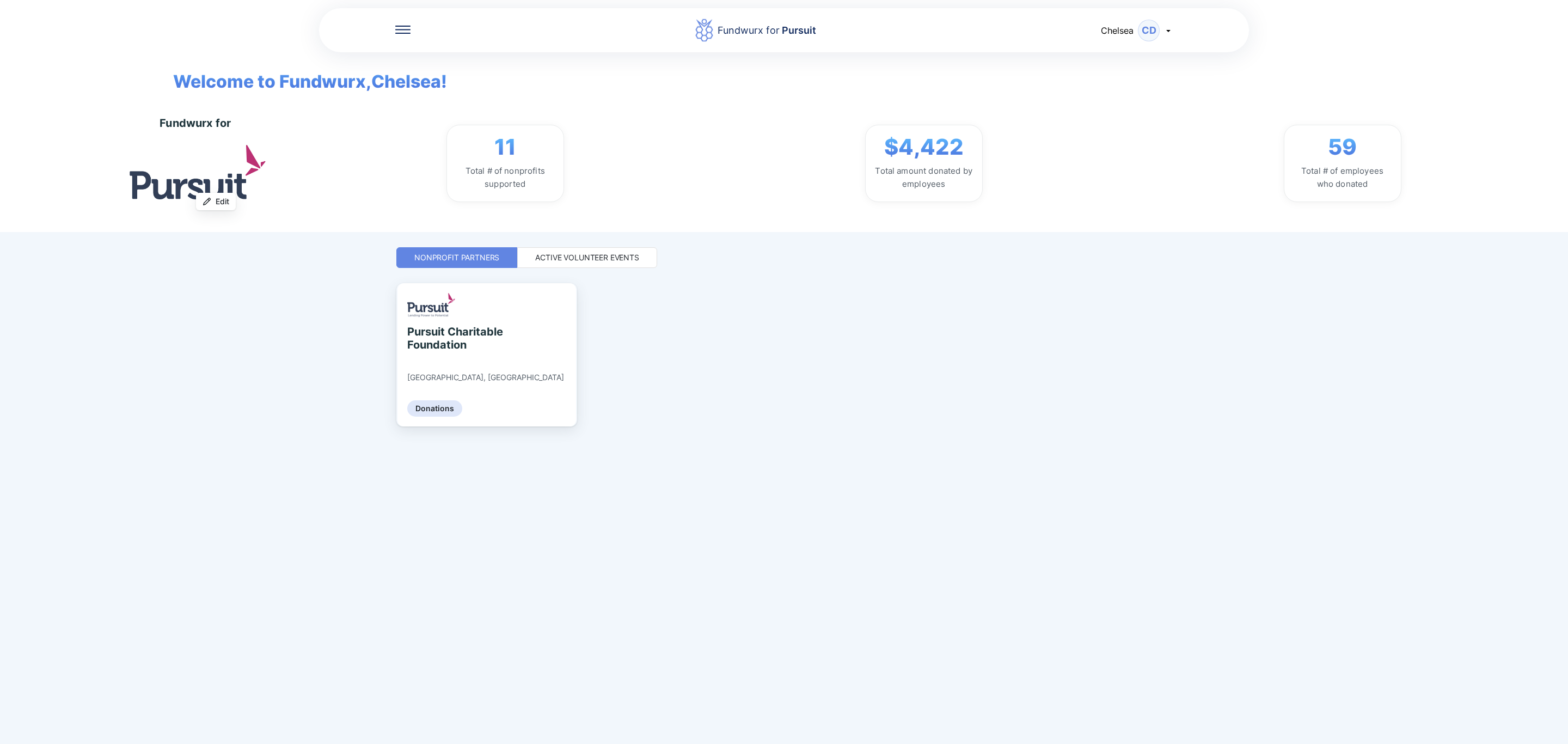
click at [619, 266] on div "Active Volunteer Events" at bounding box center [586, 257] width 140 height 21
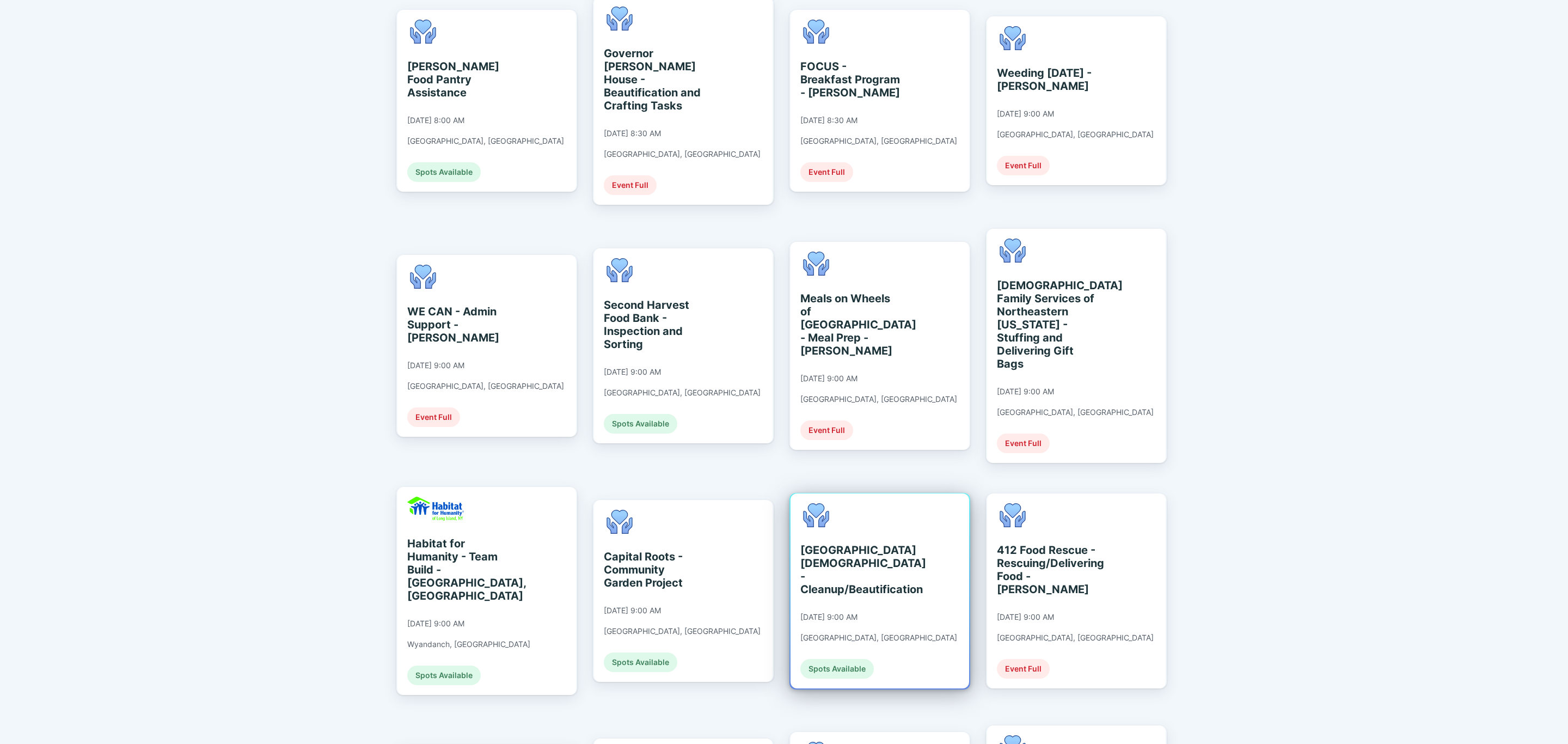
scroll to position [326, 0]
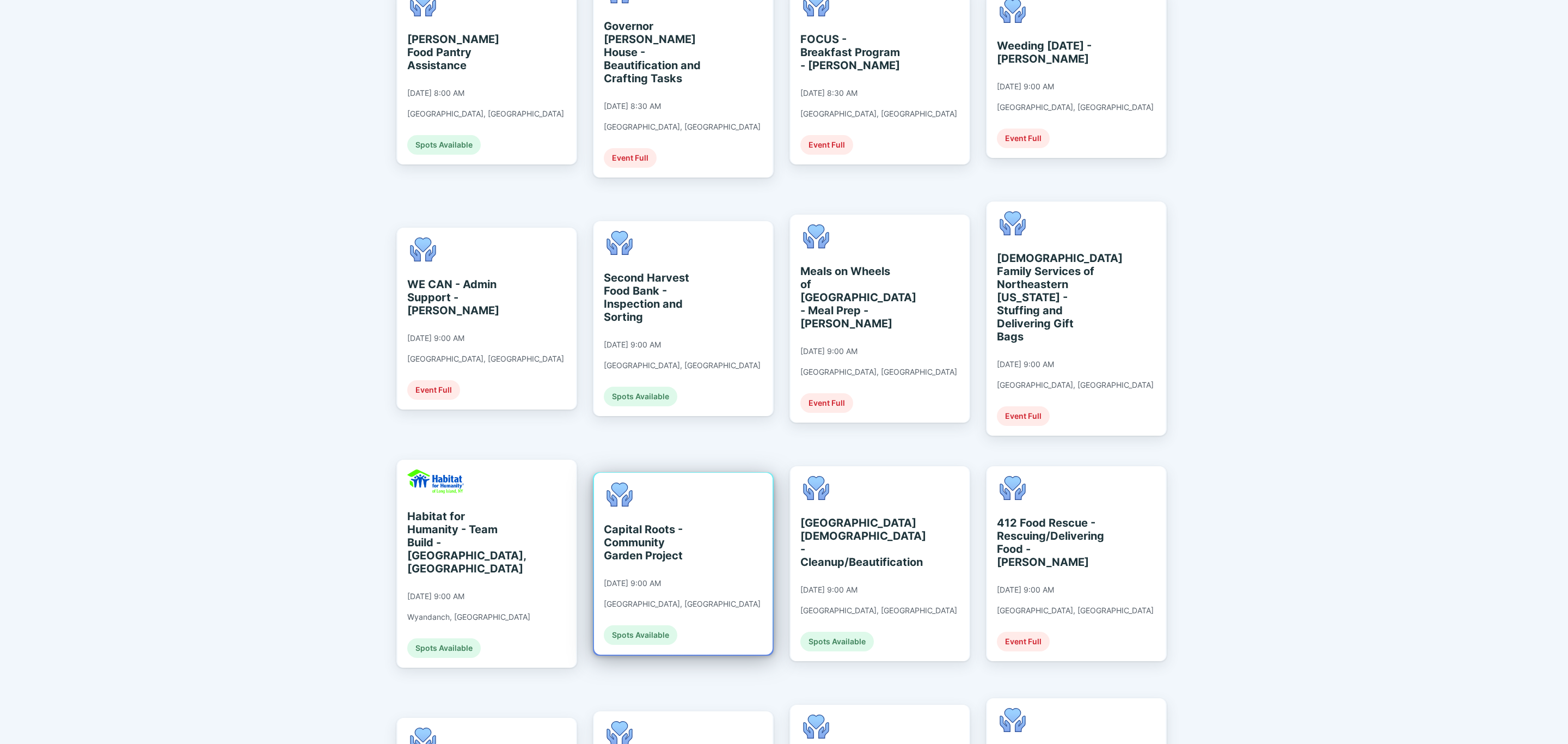
click at [688, 523] on div "Capital Roots - Community Garden Project" at bounding box center [653, 543] width 99 height 39
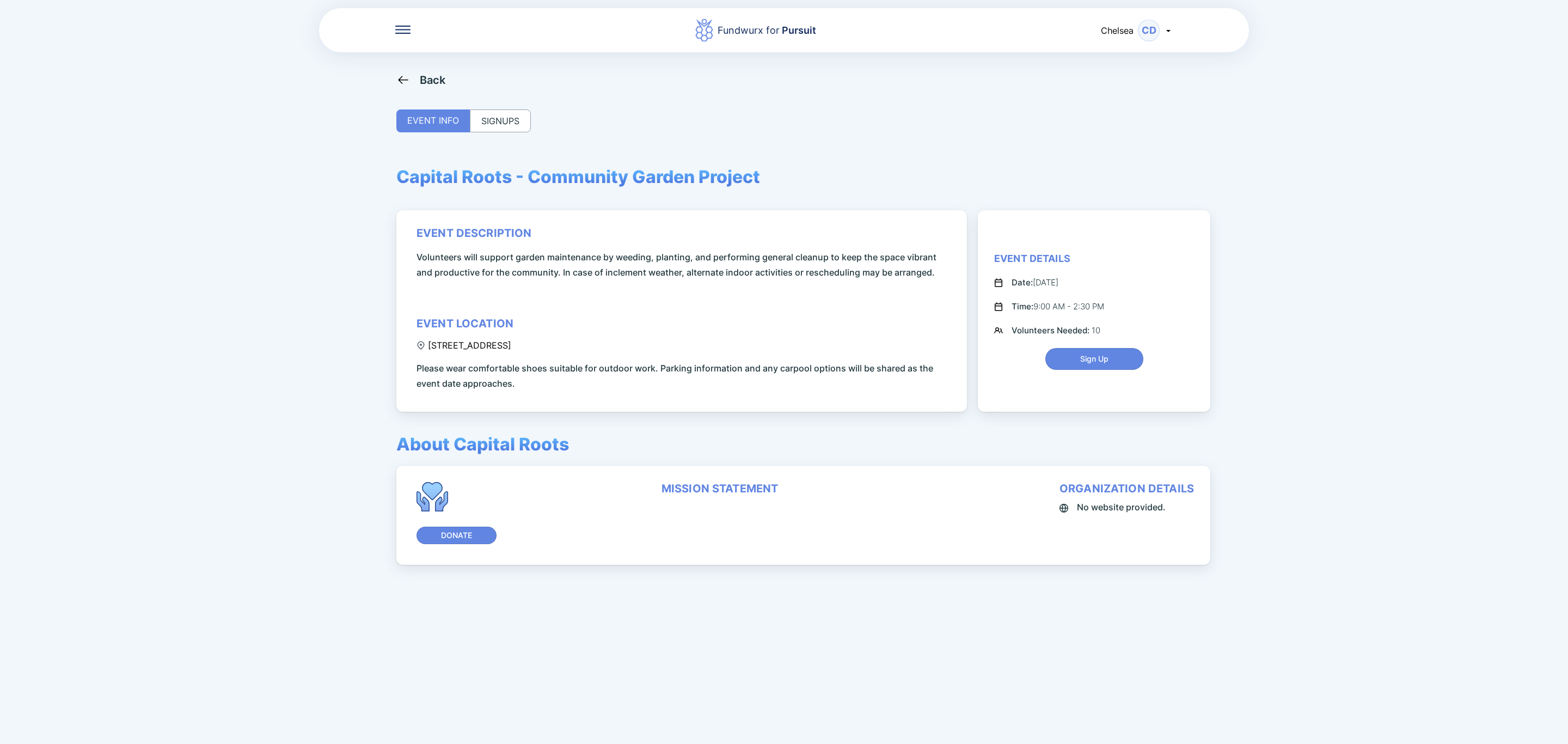
click at [505, 110] on div "SIGNUPS" at bounding box center [500, 121] width 61 height 23
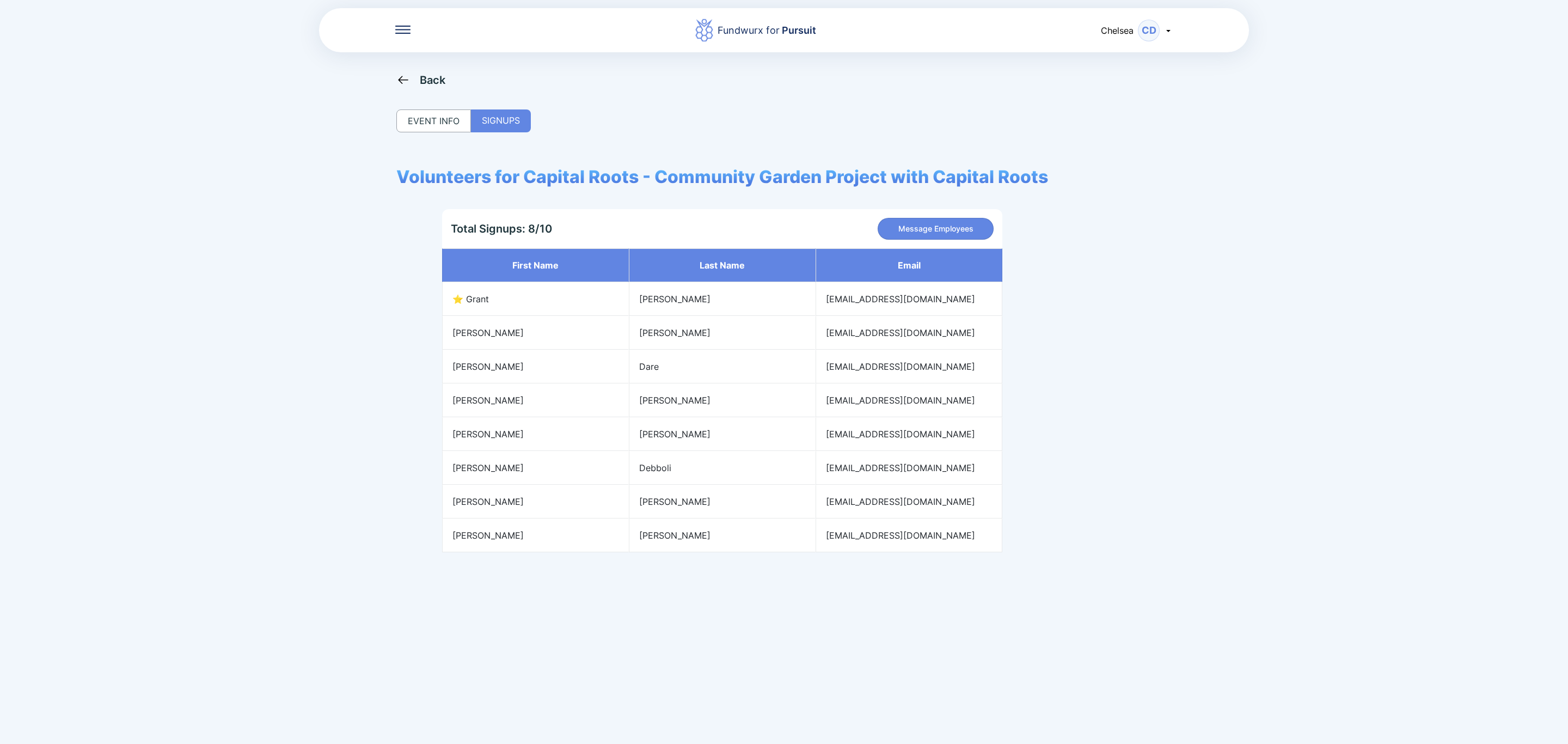
click at [437, 123] on div "EVENT INFO" at bounding box center [433, 121] width 75 height 23
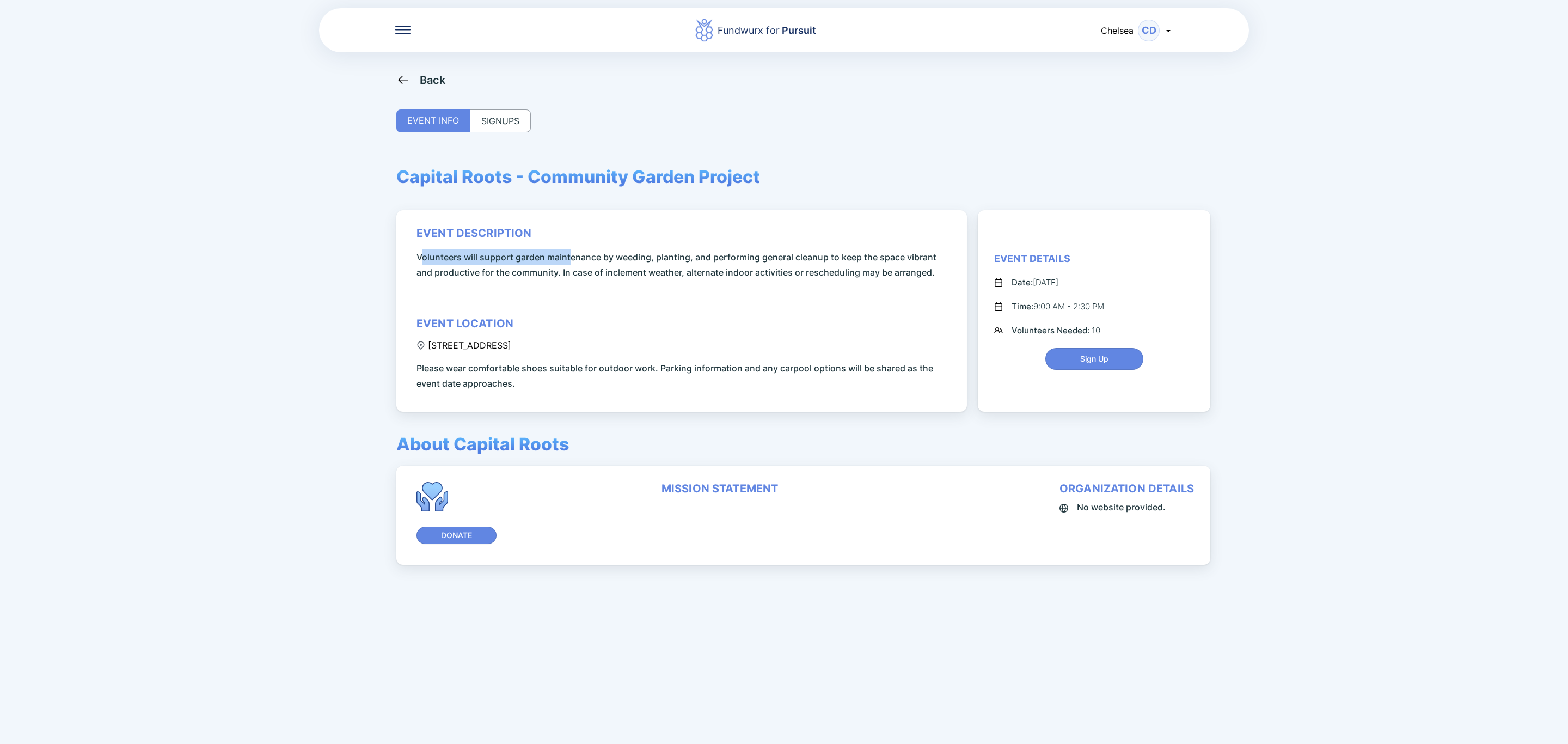
drag, startPoint x: 423, startPoint y: 253, endPoint x: 572, endPoint y: 260, distance: 149.2
click at [572, 260] on span "Volunteers will support garden maintenance by weeding, planting, and performing…" at bounding box center [683, 265] width 534 height 31
click at [573, 280] on div "event description Volunteers will support garden maintenance by weeding, planti…" at bounding box center [683, 309] width 534 height 164
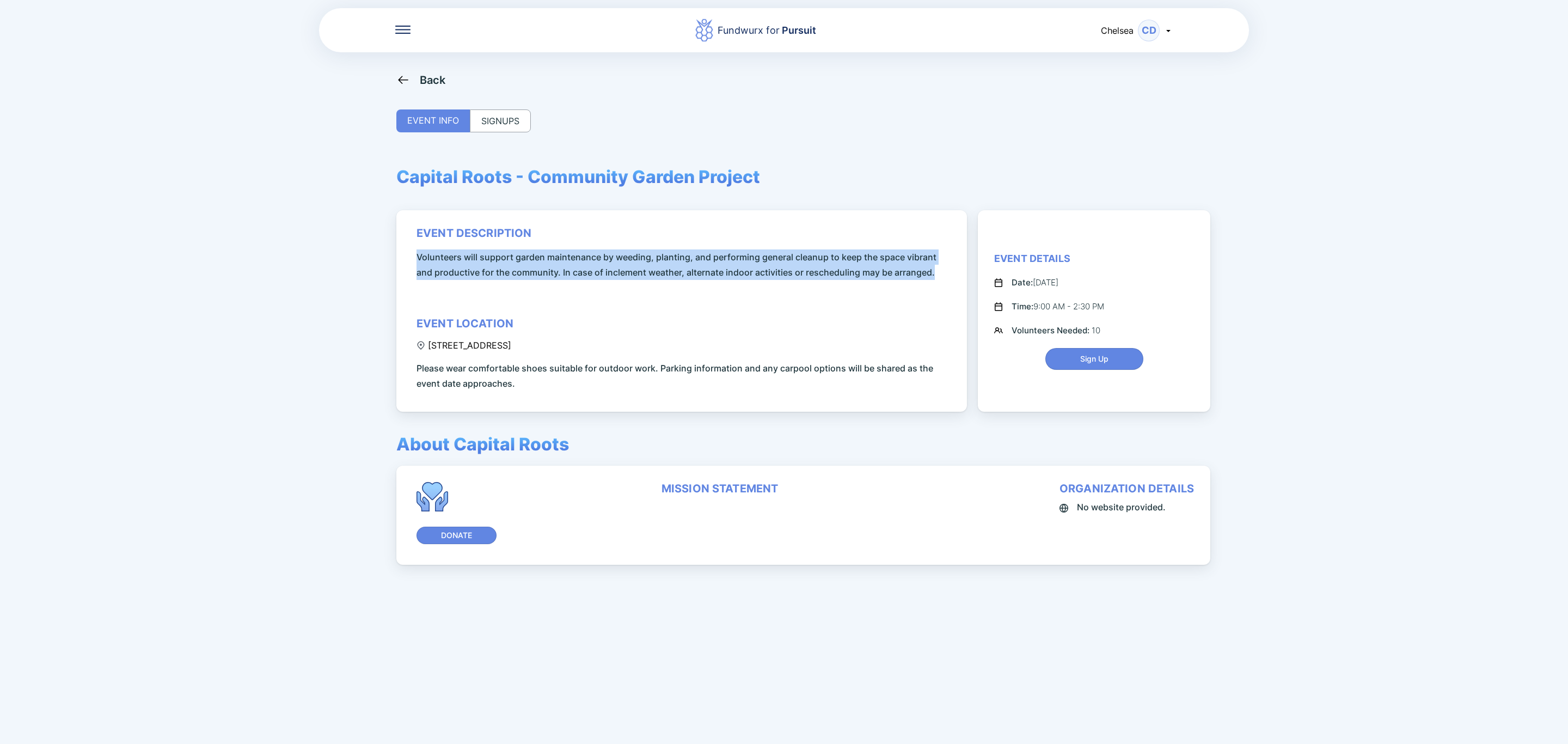
drag, startPoint x: 938, startPoint y: 273, endPoint x: 404, endPoint y: 262, distance: 534.1
click at [404, 262] on div "event description Volunteers will support garden maintenance by weeding, planti…" at bounding box center [682, 310] width 571 height 201
copy span "Volunteers will support garden maintenance by weeding, planting, and performing…"
